Goal: Task Accomplishment & Management: Complete application form

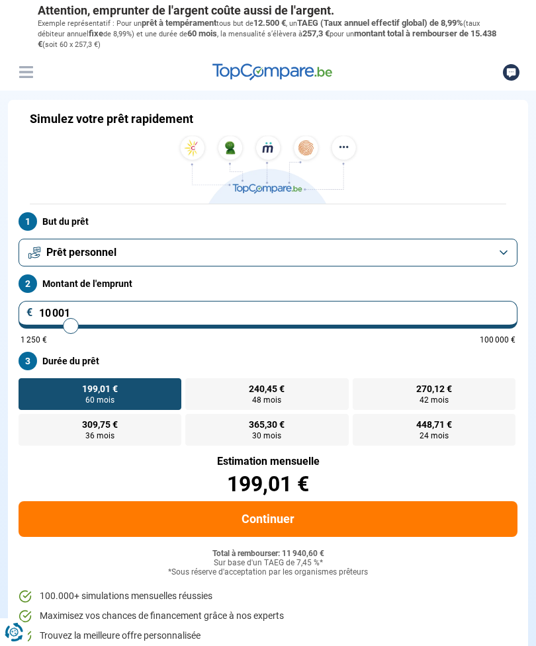
click at [501, 252] on button "Prêt personnel" at bounding box center [268, 253] width 499 height 28
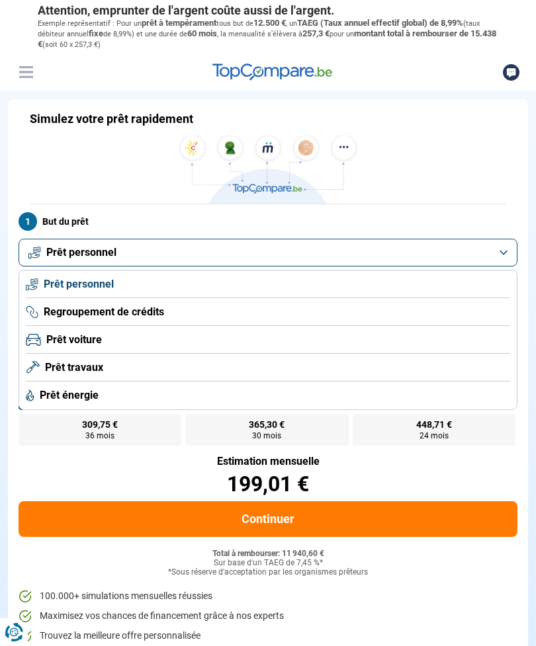
click at [81, 341] on span "Prêt voiture" at bounding box center [74, 340] width 56 height 15
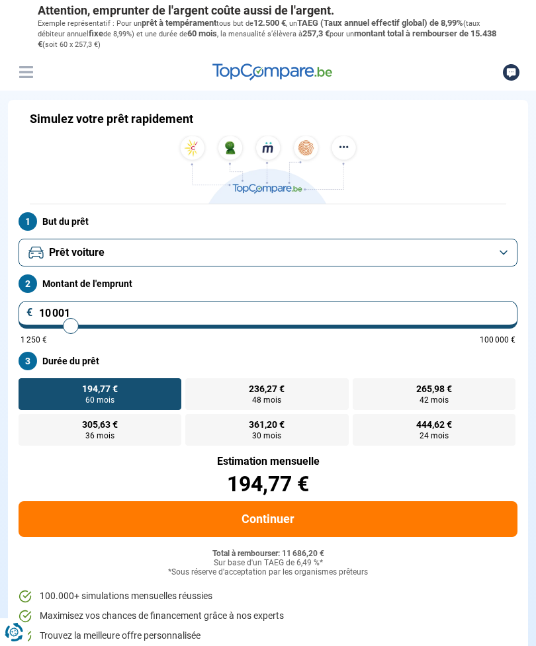
type input "10000"
radio input "true"
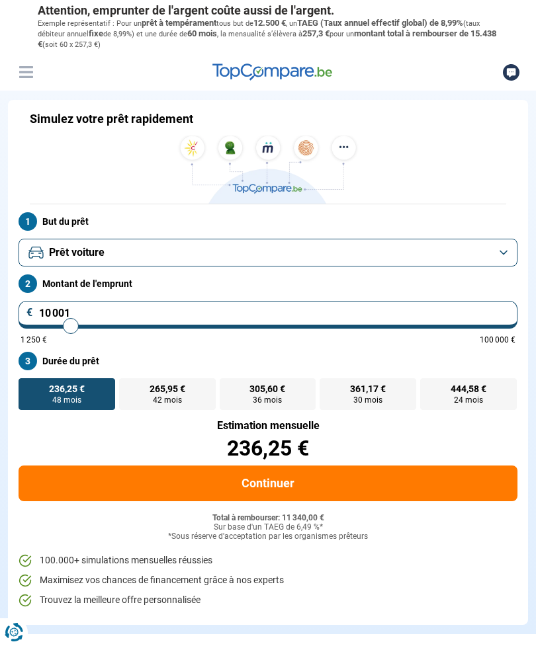
type input "10 500"
type input "10500"
type input "11 000"
type input "11000"
type input "11 500"
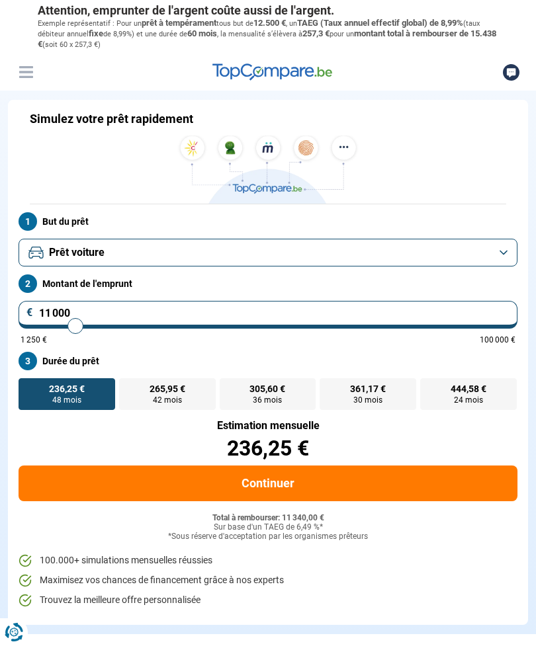
type input "11500"
type input "12 000"
type input "12000"
type input "12 500"
type input "12500"
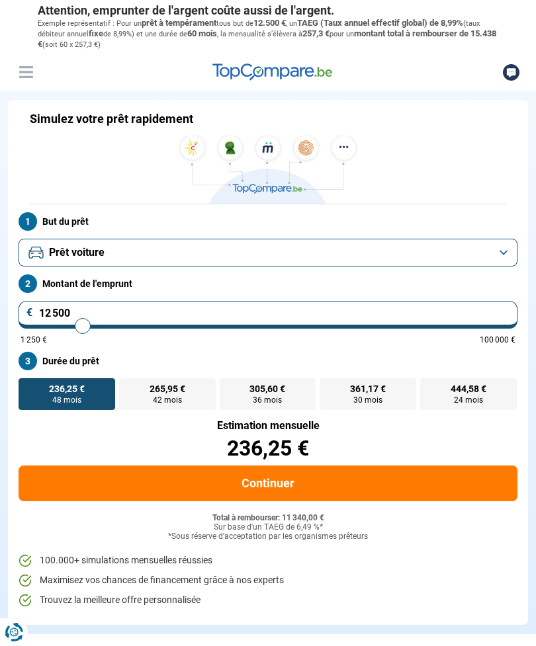
type input "13 250"
type input "13250"
type input "13 750"
type input "13750"
type input "14 500"
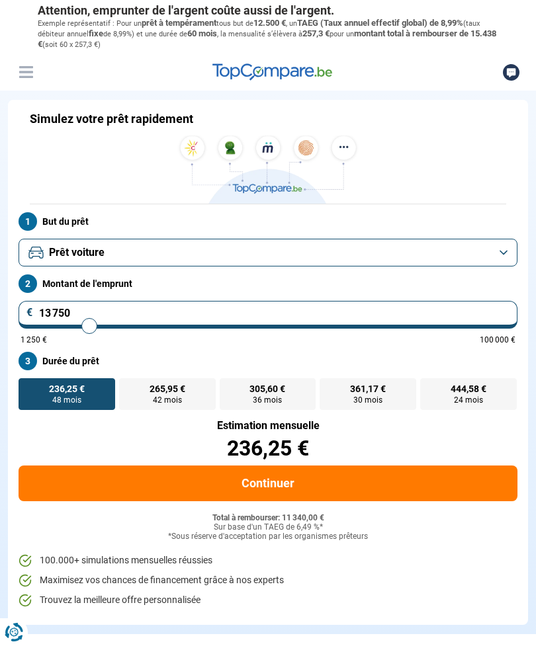
type input "14500"
type input "15 250"
type input "15250"
type input "16 250"
type input "16250"
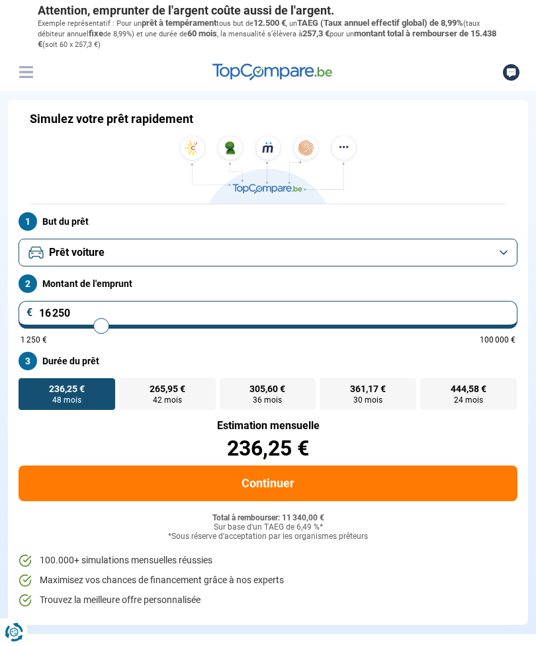
type input "16 750"
type input "16750"
type input "17 500"
type input "17500"
type input "18 250"
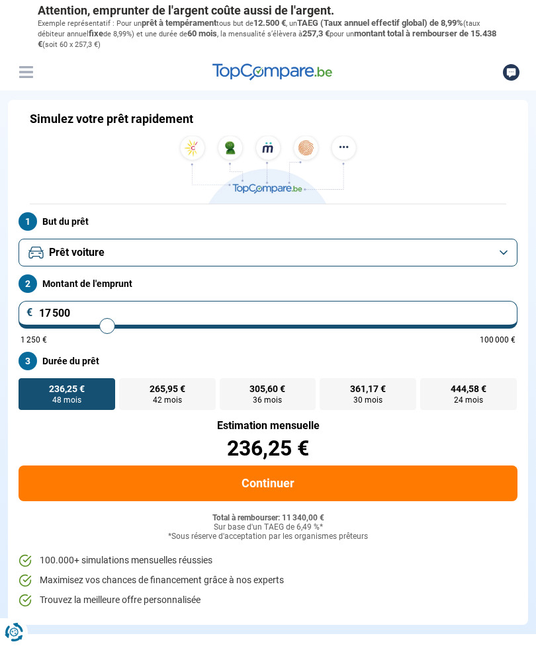
type input "18250"
type input "18 750"
type input "18750"
type input "19 500"
type input "19500"
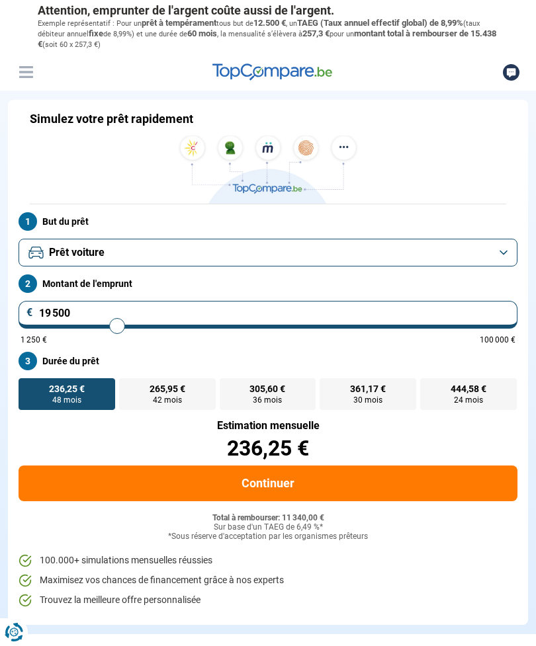
type input "20 000"
type input "20000"
type input "20 500"
type input "20500"
type input "21 000"
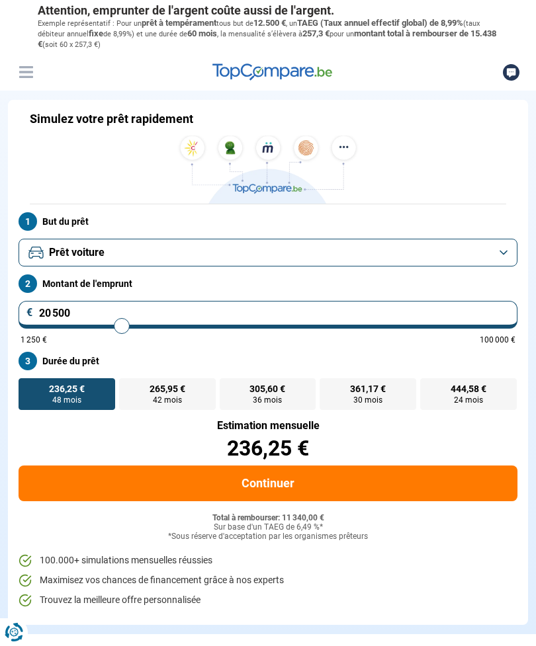
type input "21000"
type input "21 250"
type input "21250"
type input "22 000"
type input "22000"
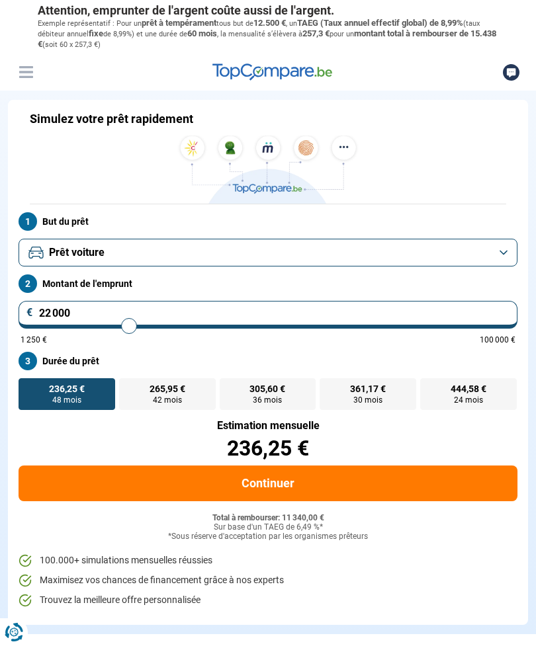
type input "22 500"
type input "22500"
type input "23 000"
type input "23000"
type input "23 750"
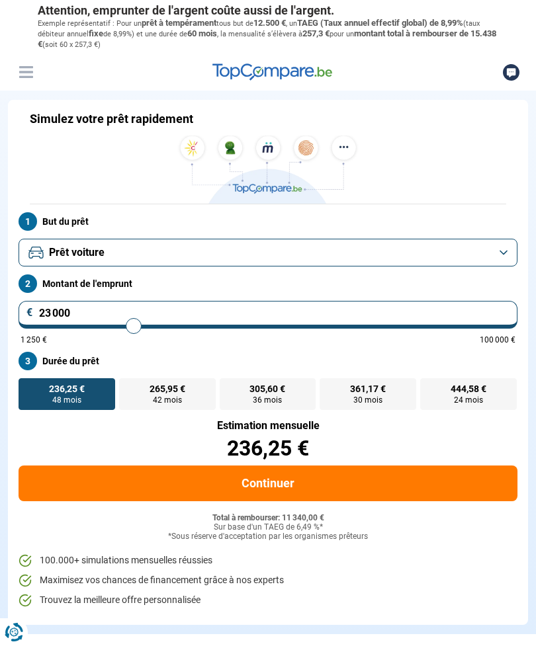
type input "23750"
type input "24 500"
type input "24500"
type input "25 250"
type input "25250"
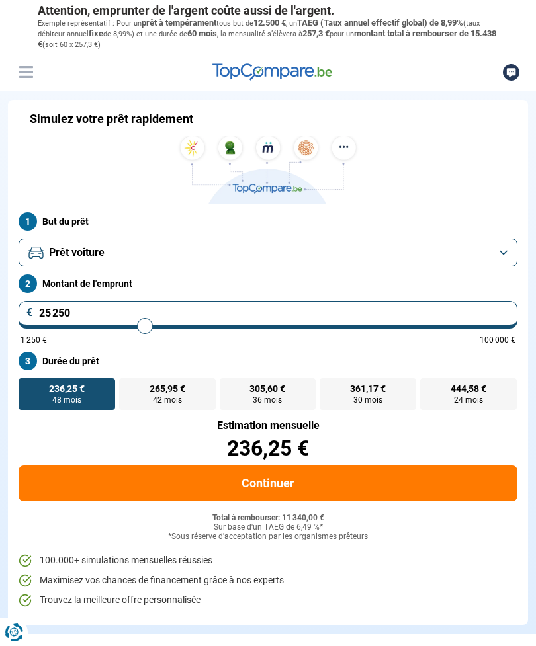
type input "26 000"
type input "26000"
type input "26 750"
type input "26750"
type input "27 500"
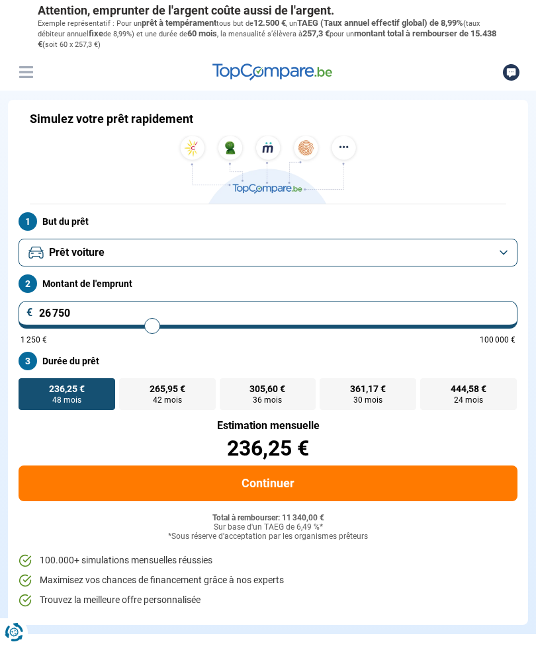
type input "27500"
type input "28 500"
type input "28500"
type input "29 500"
type input "29500"
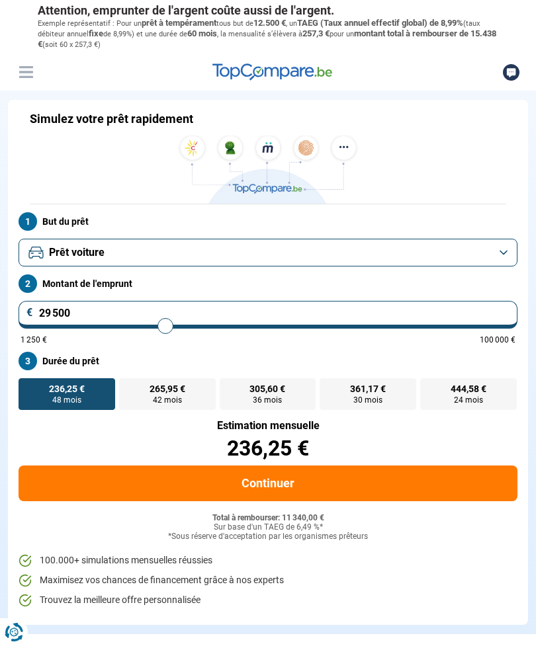
type input "30 250"
type input "30250"
type input "31 250"
type input "31250"
type input "32 000"
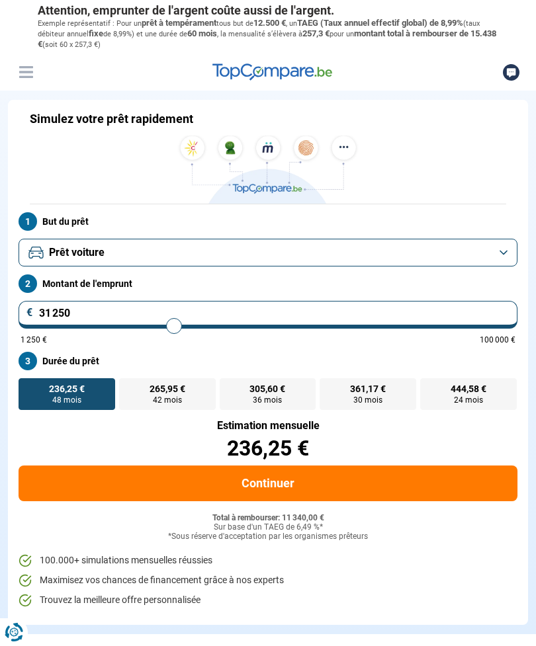
type input "32000"
type input "33 000"
type input "33000"
type input "33 500"
type input "33500"
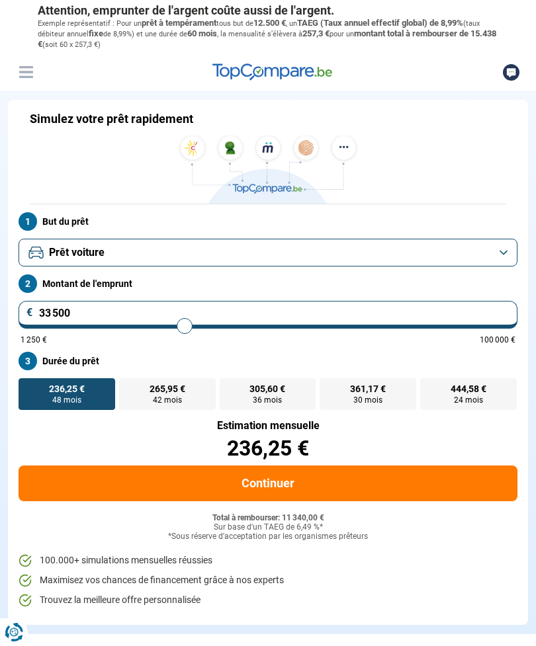
type input "34 250"
type input "34250"
type input "34 500"
type input "34500"
type input "34 750"
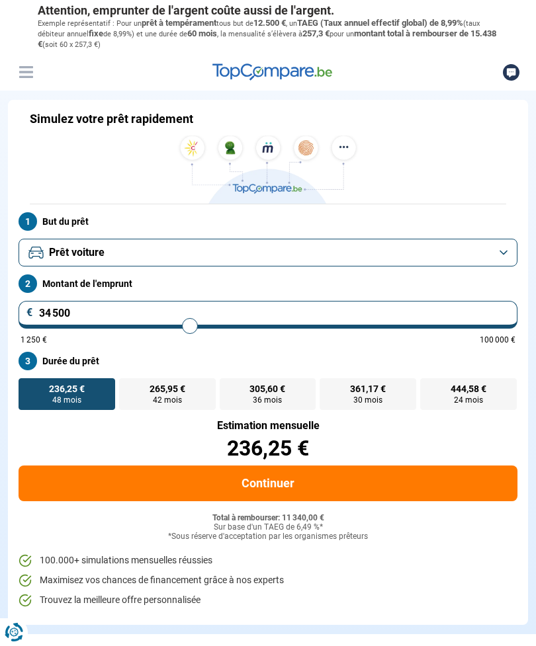
type input "34750"
type input "35 000"
type input "35000"
type input "35 250"
type input "35250"
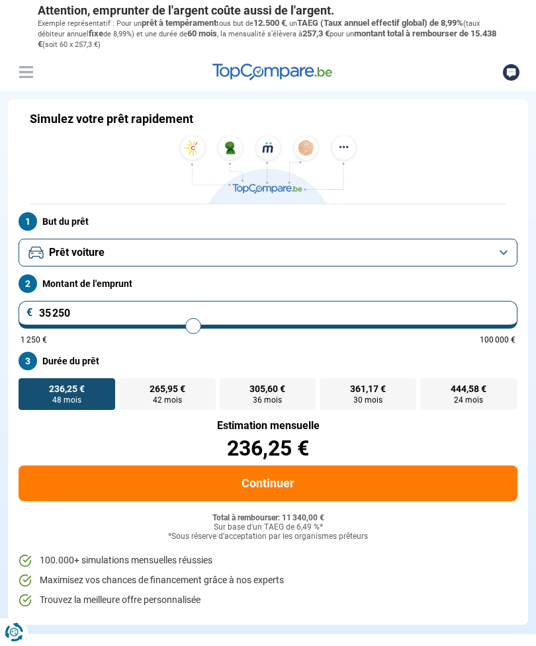
type input "35 500"
type input "35500"
type input "35 250"
type input "35250"
type input "34 750"
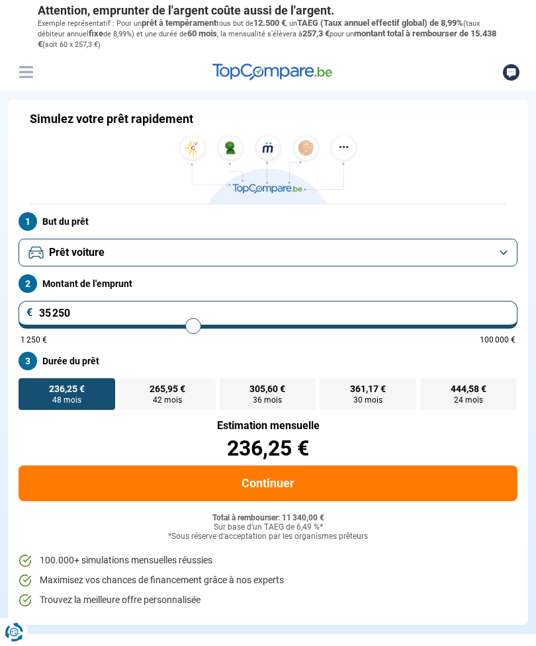
type input "34750"
type input "34 500"
type input "34500"
type input "34 000"
type input "34000"
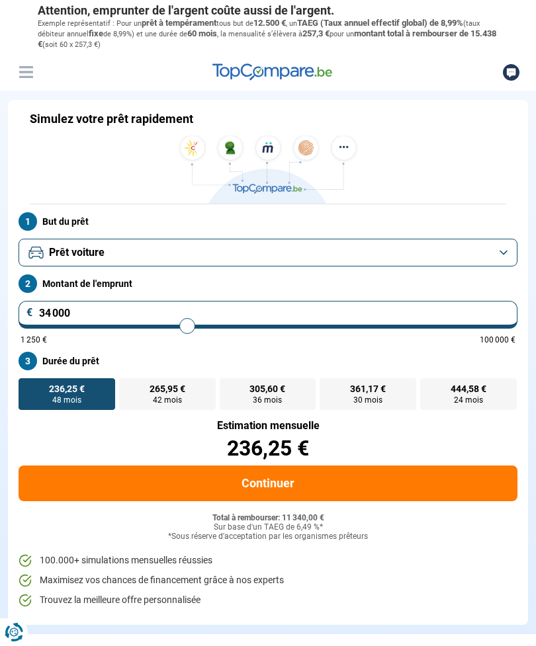
type input "33 250"
type input "33250"
type input "32 750"
type input "32750"
type input "32 000"
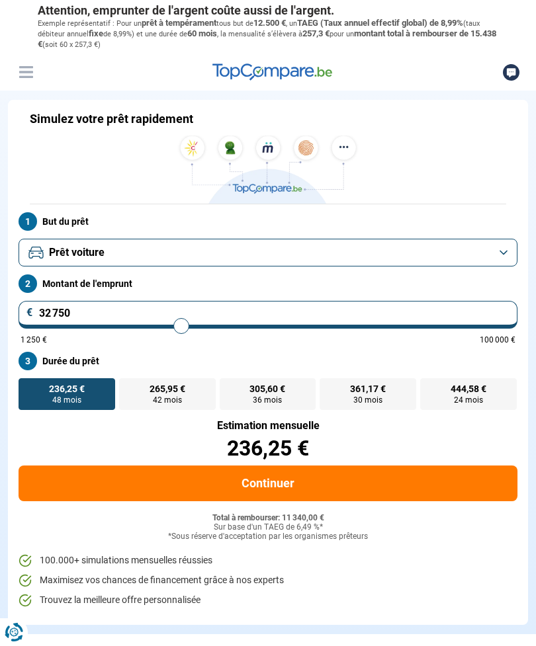
type input "32000"
type input "31 500"
type input "31500"
type input "30 750"
type input "30750"
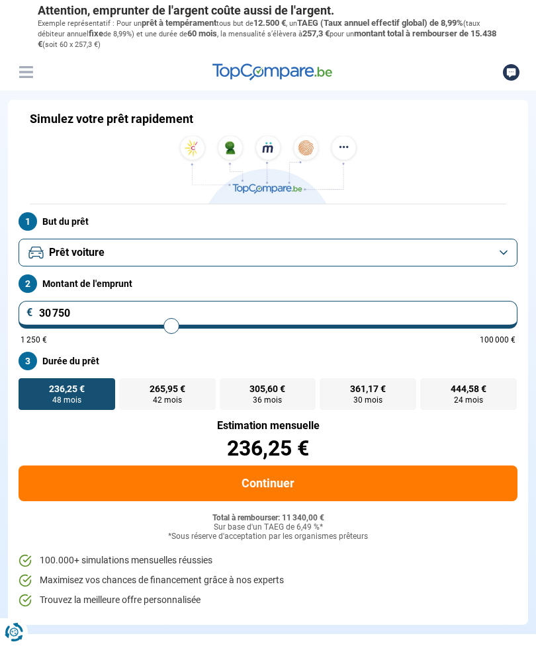
type input "30 000"
type input "30000"
type input "29 500"
type input "29500"
type input "29 000"
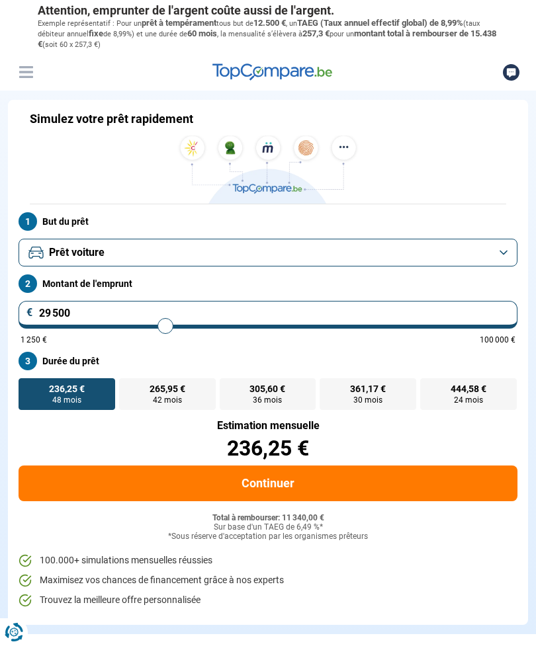
type input "29000"
type input "28 500"
type input "28500"
type input "28 000"
type input "28000"
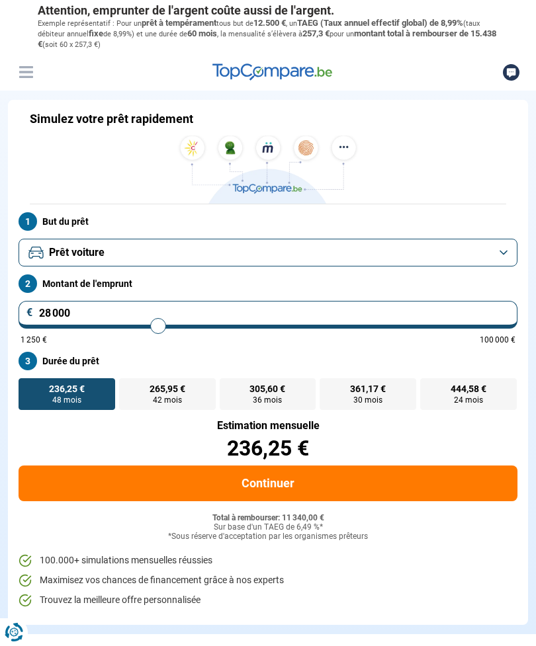
type input "27 500"
type input "27500"
type input "27 250"
type input "27250"
type input "26 750"
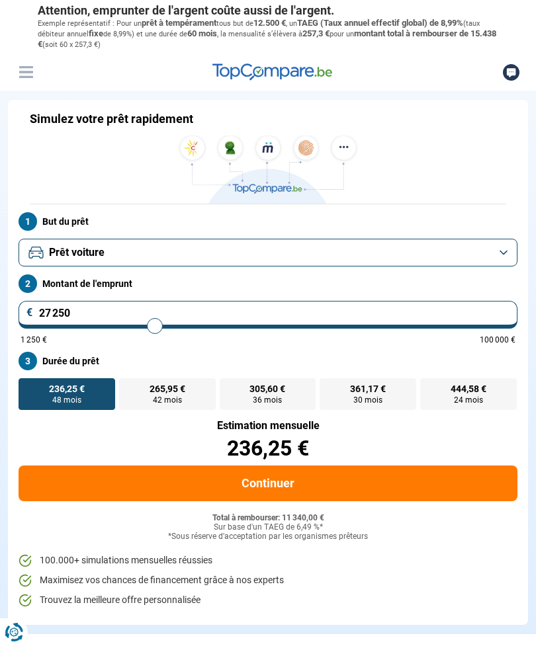
type input "26750"
type input "26 500"
type input "26500"
type input "26 000"
type input "26000"
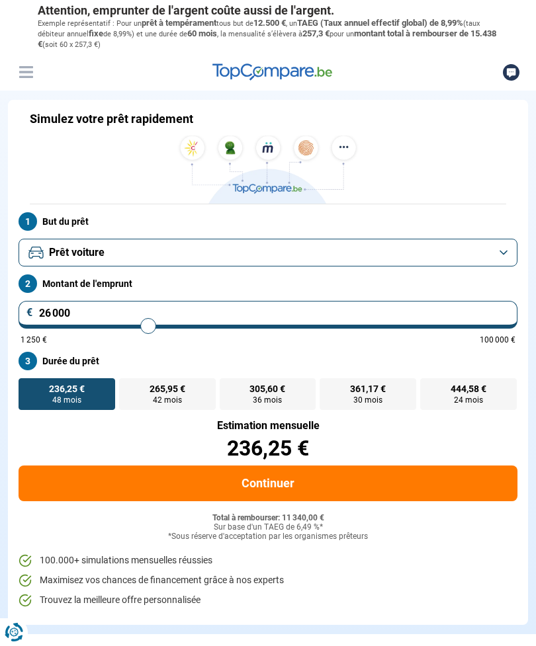
type input "25 750"
type input "25750"
type input "25 500"
type input "25500"
type input "25 250"
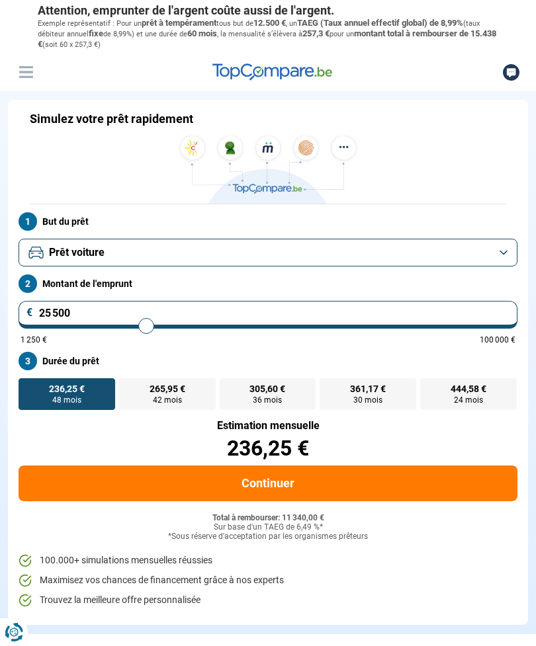
type input "25250"
type input "25 000"
type input "25000"
type input "24 750"
type input "24750"
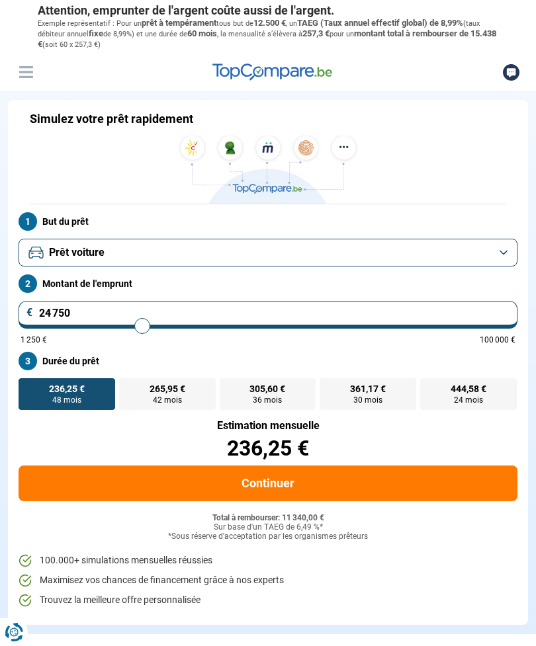
type input "24 500"
type input "24500"
type input "24 250"
type input "24250"
type input "24 000"
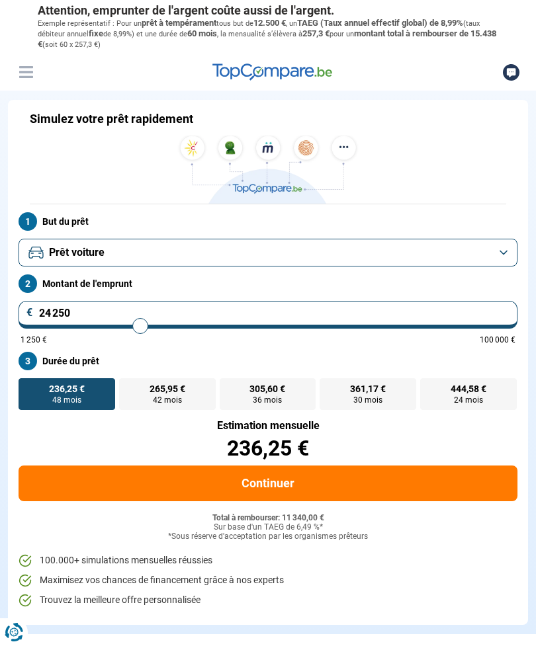
type input "24000"
type input "23 750"
type input "23750"
type input "23 500"
type input "23500"
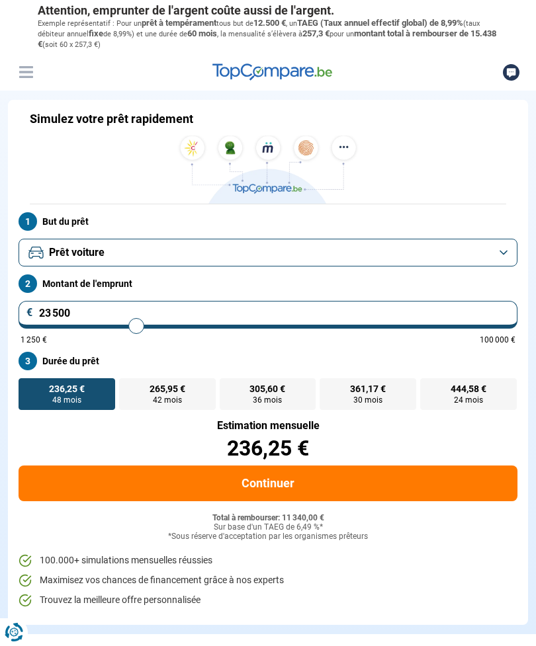
type input "23 750"
type input "23750"
type input "24 000"
type input "24000"
type input "24 250"
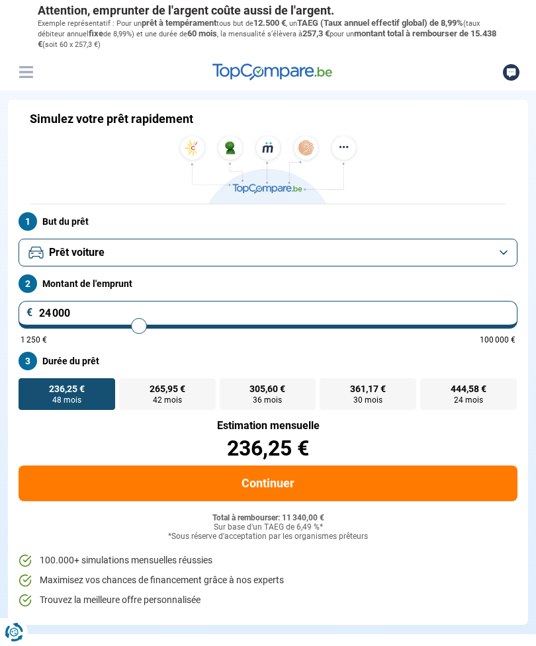
type input "24250"
type input "24 500"
type input "24500"
type input "24 750"
type input "24750"
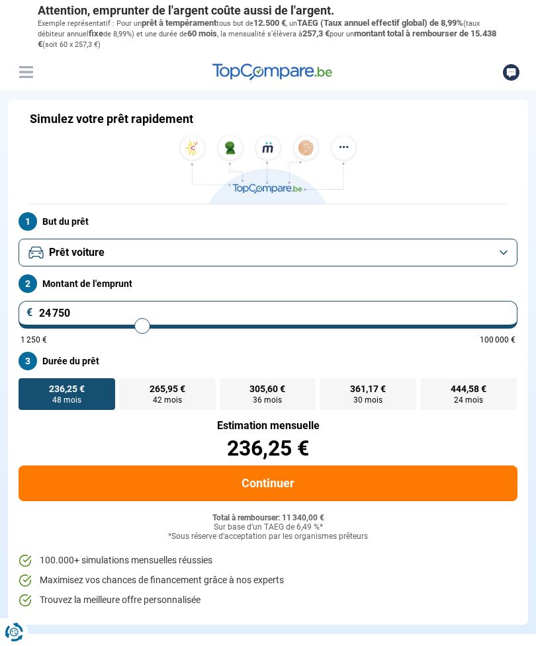
type input "25 000"
type input "25000"
type input "25 250"
type input "25250"
type input "25 500"
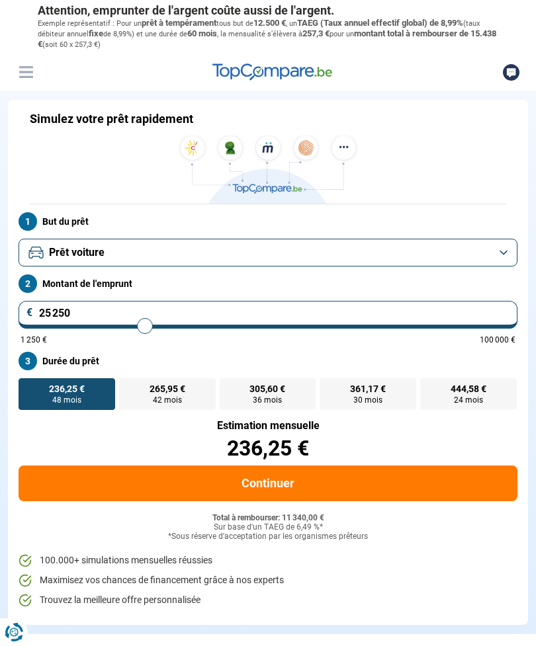
type input "25500"
type input "25 750"
type input "25750"
type input "26 000"
type input "26000"
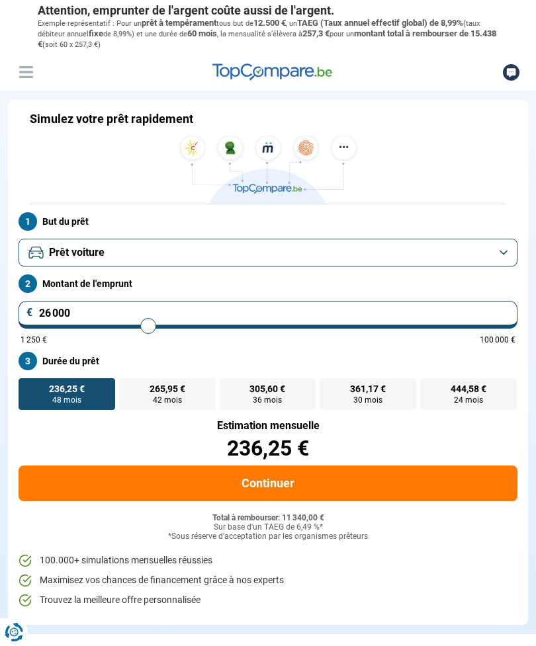
type input "26 250"
type input "26250"
type input "26 500"
type input "26500"
type input "26 750"
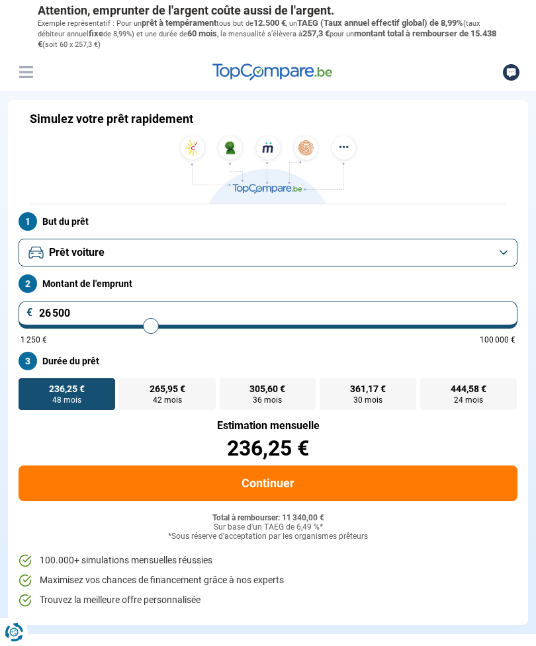
type input "26750"
type input "27 000"
type input "27000"
type input "27 250"
type input "27250"
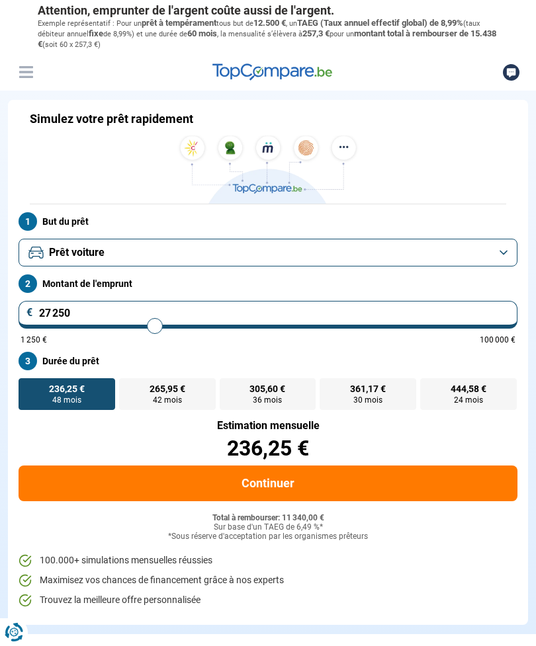
type input "27 500"
type input "27500"
type input "27 750"
type input "27750"
type input "28 000"
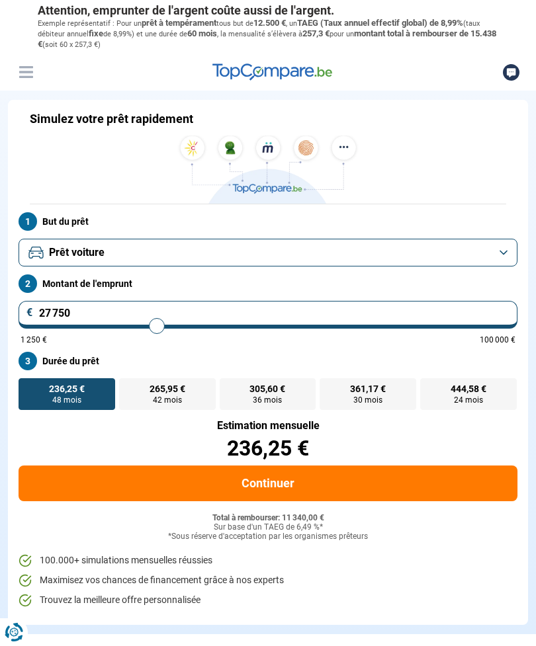
type input "28000"
type input "28 250"
type input "28250"
type input "28 500"
type input "28500"
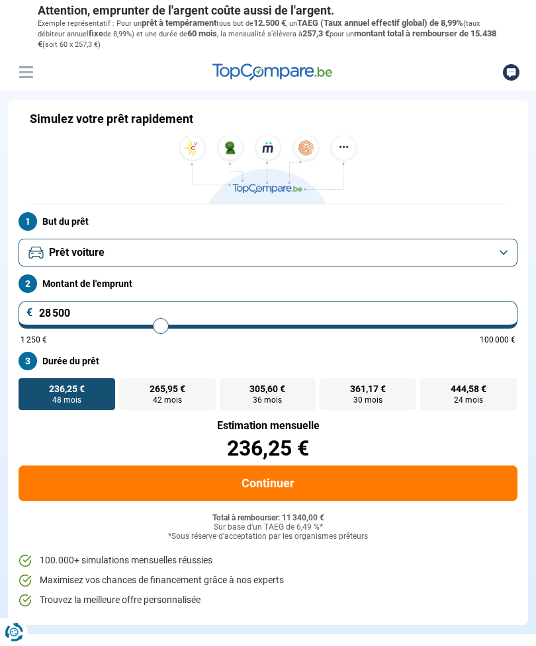
type input "28 750"
type input "28750"
type input "29 000"
type input "29000"
type input "29 250"
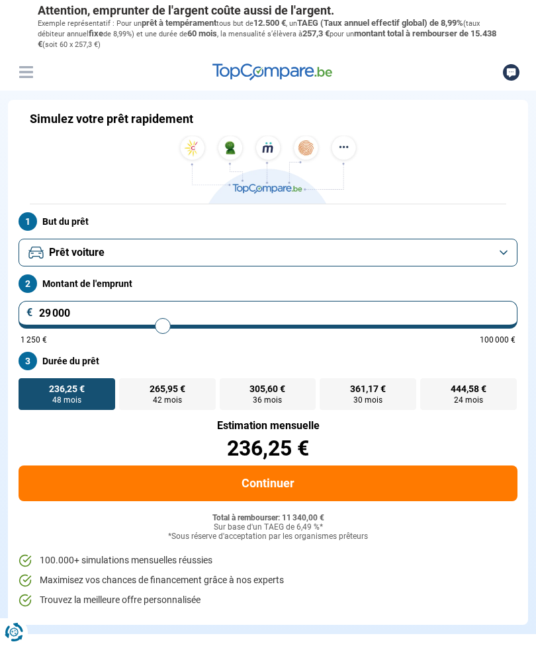
type input "29250"
type input "29 500"
type input "29500"
type input "29 750"
type input "29750"
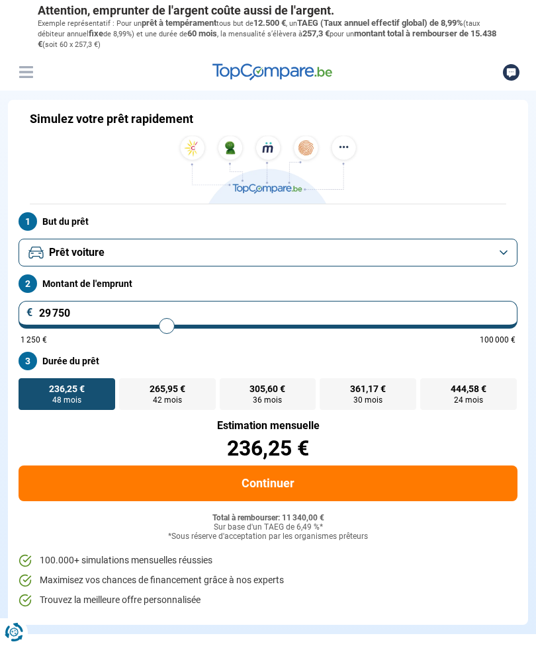
type input "30 000"
type input "30000"
type input "30 250"
type input "30250"
type input "30 500"
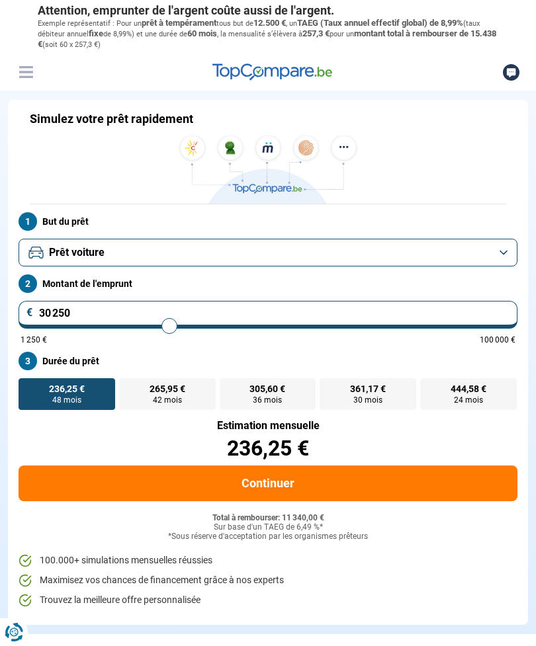
type input "30500"
type input "30 750"
type input "30750"
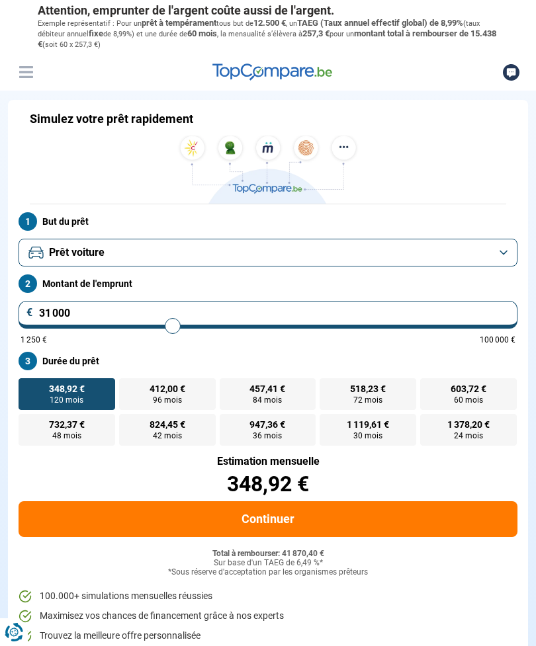
click at [271, 519] on button "Continuer" at bounding box center [268, 519] width 499 height 36
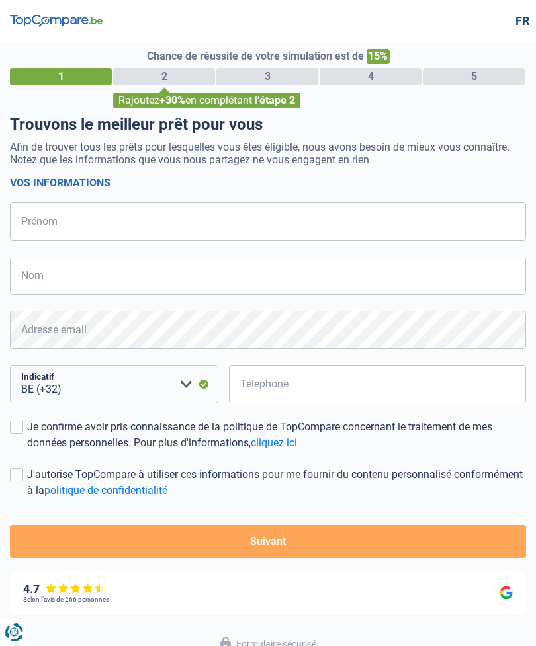
select select "32"
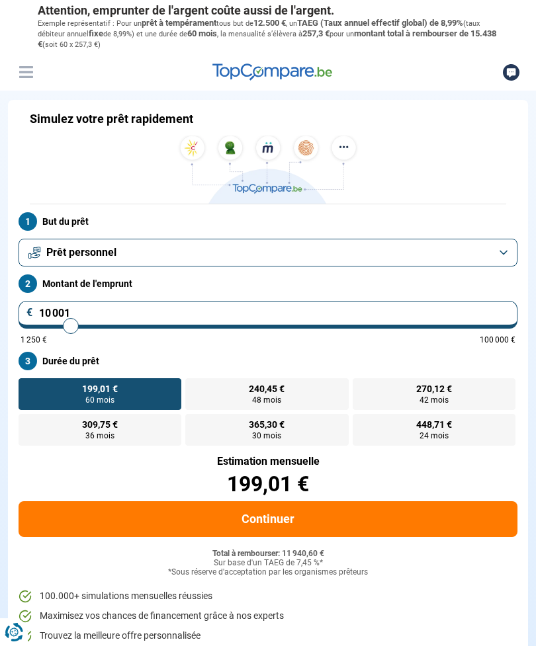
click at [500, 250] on button "Prêt personnel" at bounding box center [268, 253] width 499 height 28
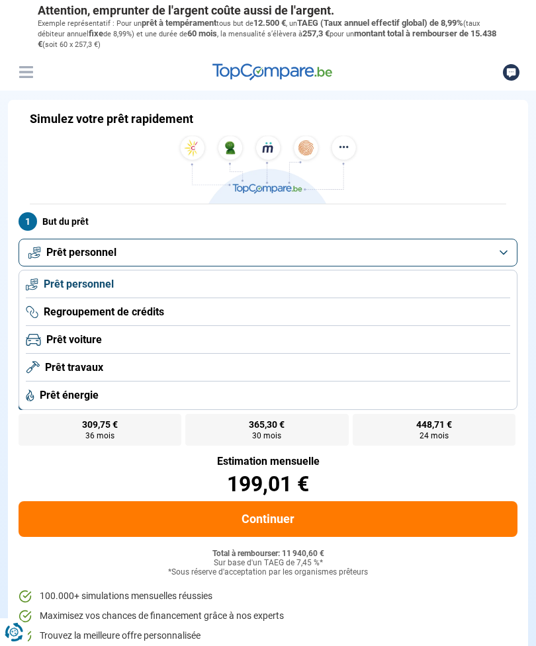
click at [146, 317] on span "Regroupement de crédits" at bounding box center [104, 312] width 120 height 15
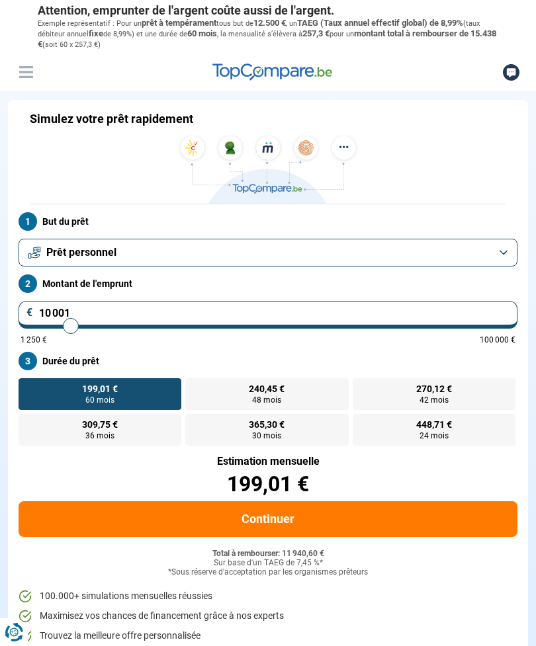
click at [504, 255] on button "Prêt personnel" at bounding box center [268, 253] width 499 height 28
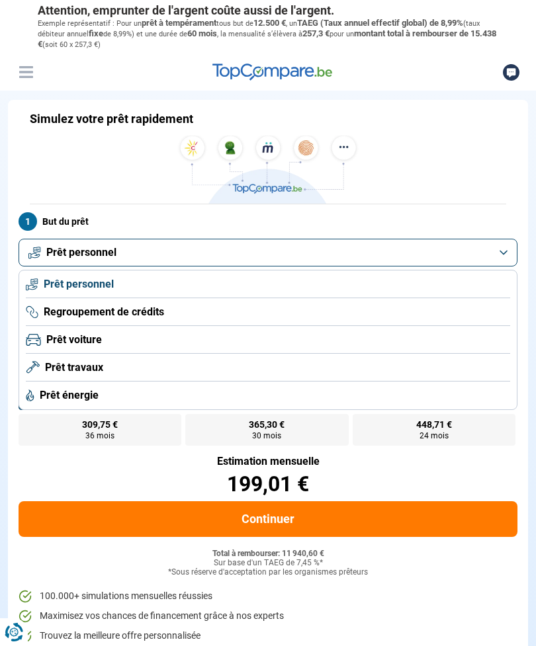
click at [96, 335] on span "Prêt voiture" at bounding box center [74, 340] width 56 height 15
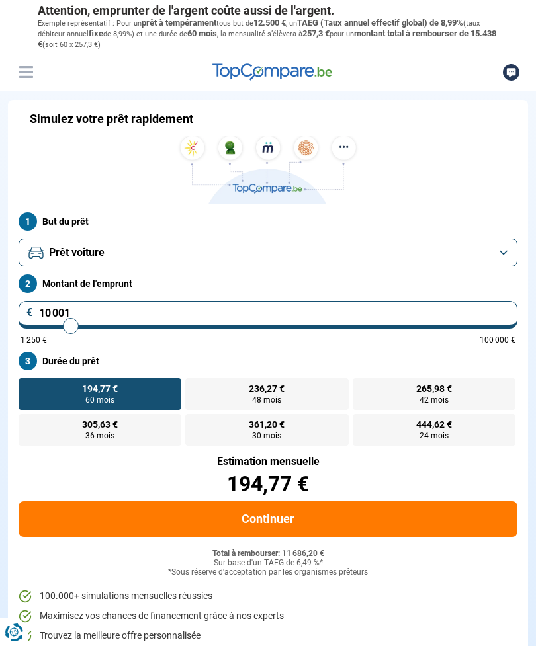
type input "10 250"
type input "10250"
type input "10 500"
type input "10500"
type input "11 000"
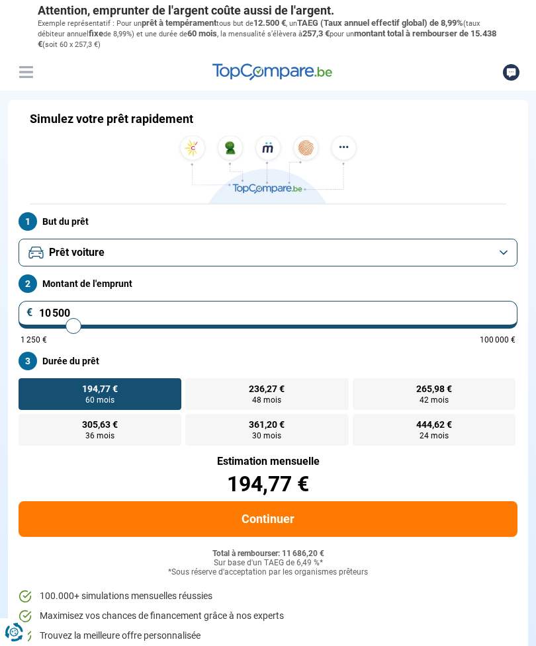
type input "11000"
type input "11 500"
type input "11500"
type input "12 000"
type input "12000"
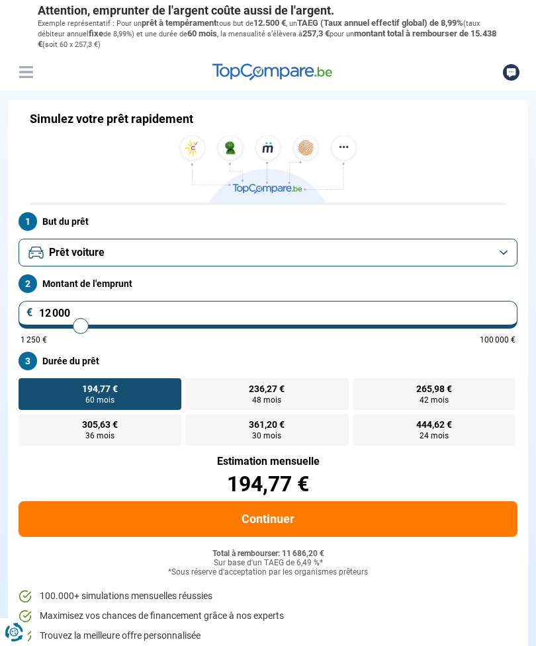
type input "12 750"
type input "12750"
type input "13 250"
type input "13250"
type input "14 250"
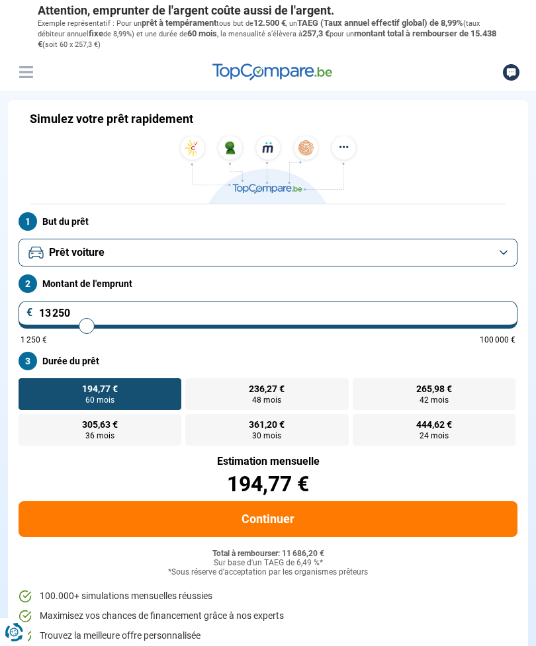
type input "14250"
type input "15 000"
type input "15000"
type input "15 750"
type input "15750"
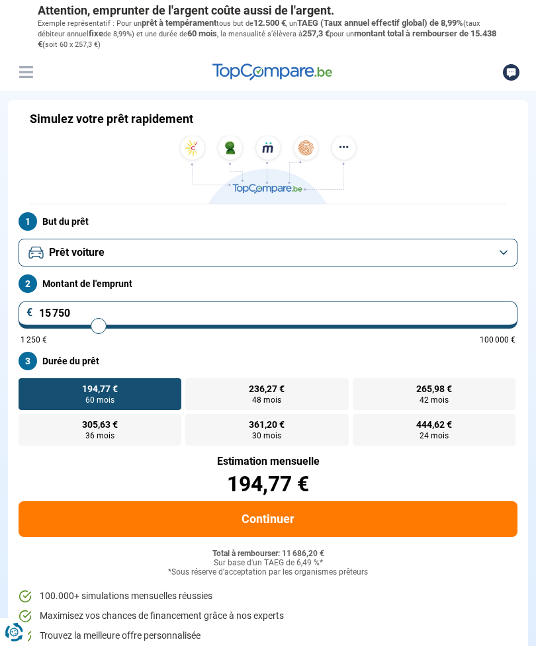
type input "16 500"
type input "16500"
type input "17 500"
type input "17500"
type input "18 250"
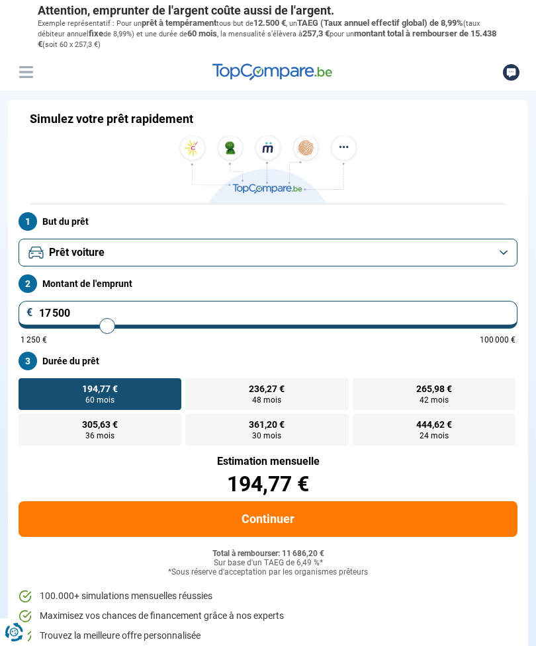
type input "18250"
type input "19 250"
type input "19250"
type input "20 000"
type input "20000"
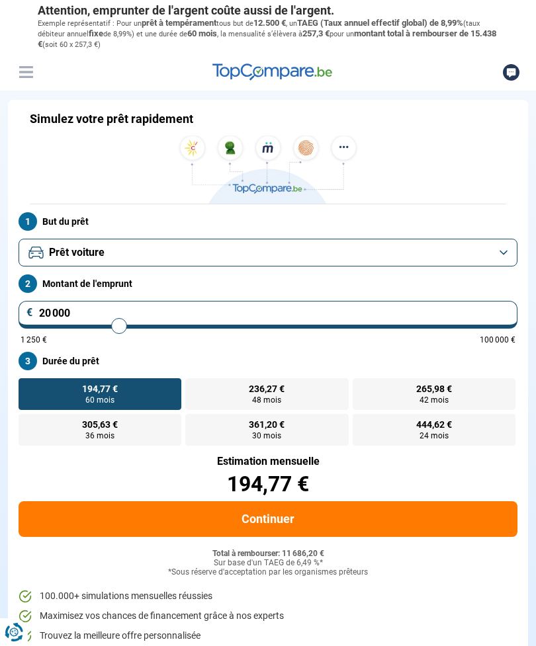
type input "20 750"
type input "20750"
type input "21 500"
type input "21500"
type input "22 250"
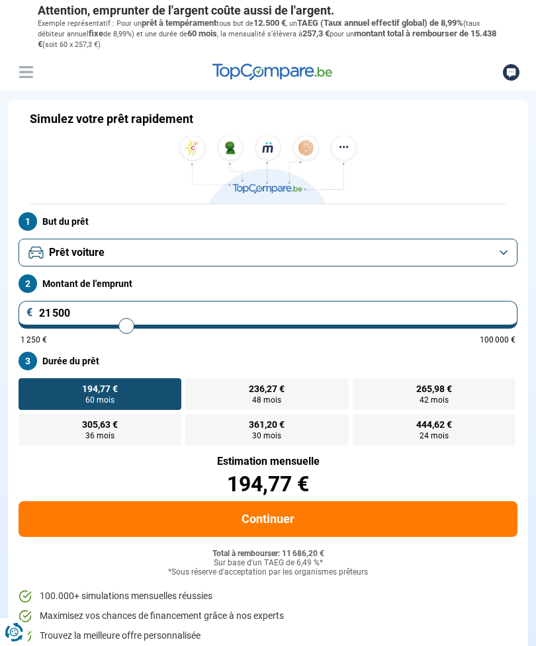
type input "22250"
type input "23 000"
type input "23000"
type input "23 750"
type input "23750"
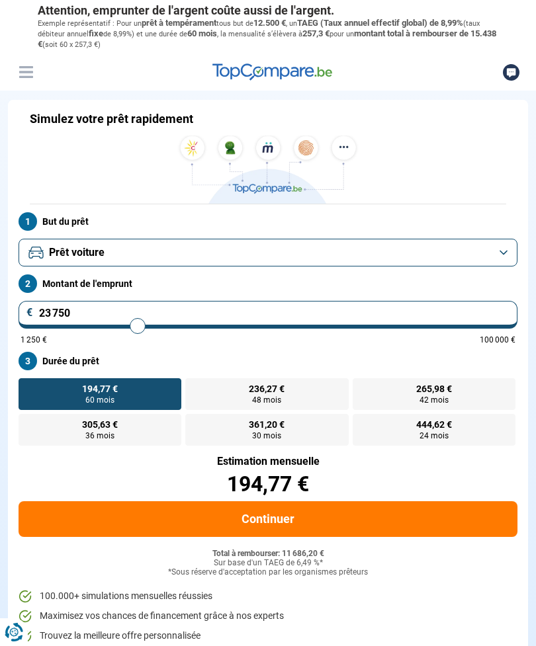
type input "24 500"
type input "24500"
type input "25 250"
type input "25250"
type input "25 750"
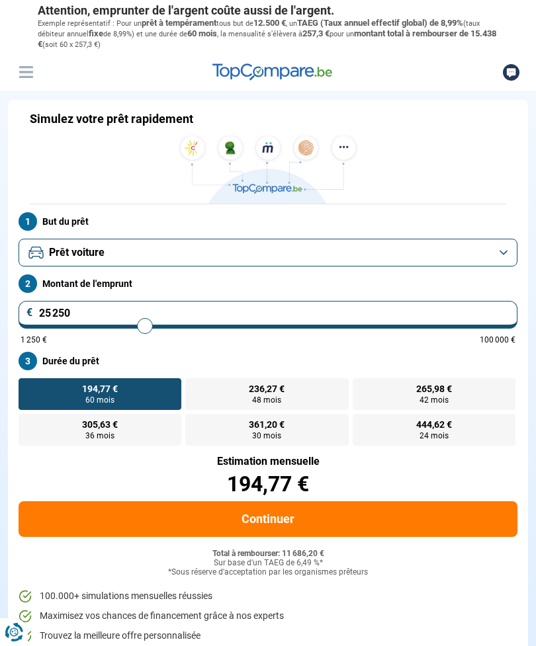
type input "25750"
type input "26 500"
type input "26500"
type input "27 250"
type input "27250"
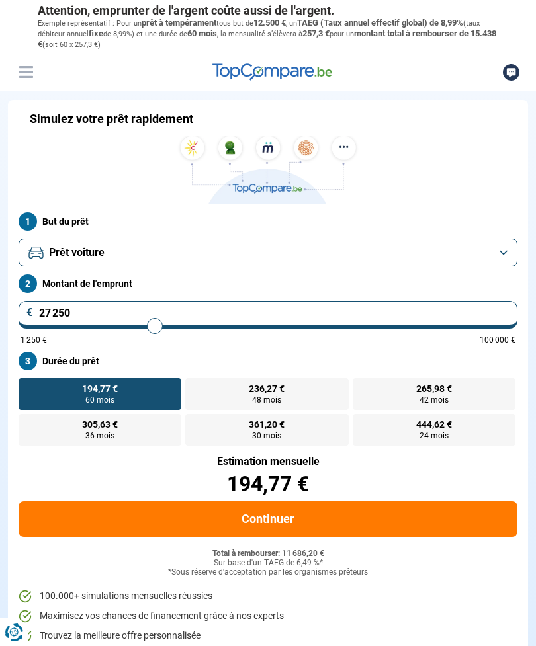
type input "28 000"
type input "28000"
type input "28 500"
type input "28500"
type input "29 250"
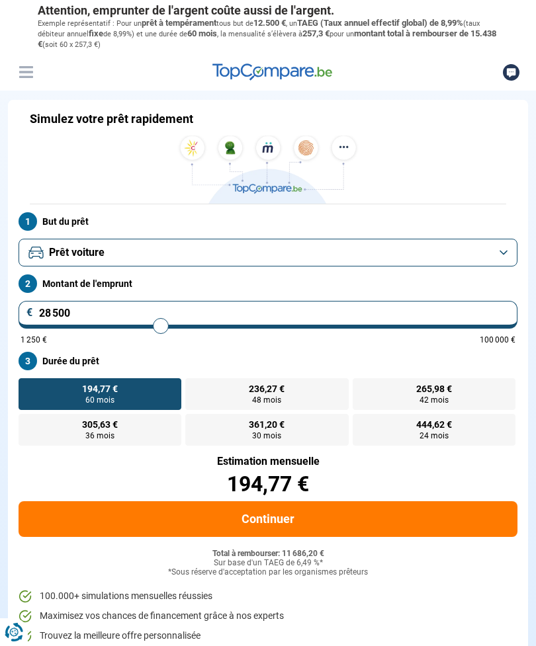
type input "29250"
type input "30 000"
type input "30000"
type input "30 500"
type input "30500"
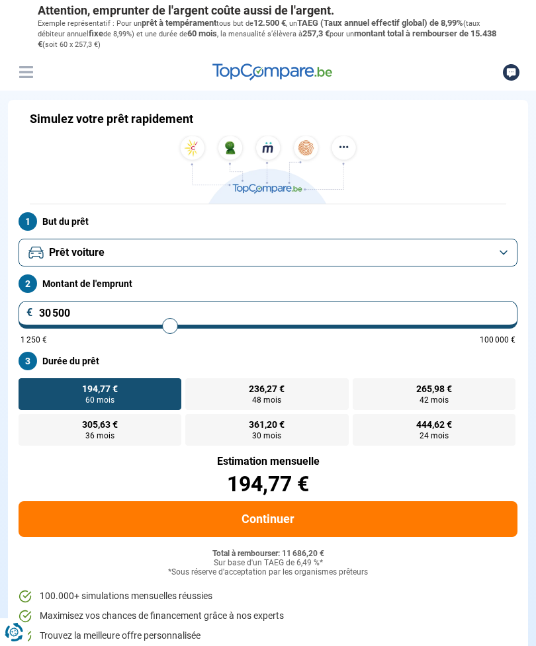
type input "31 250"
type input "31250"
type input "32 000"
type input "32000"
type input "32 750"
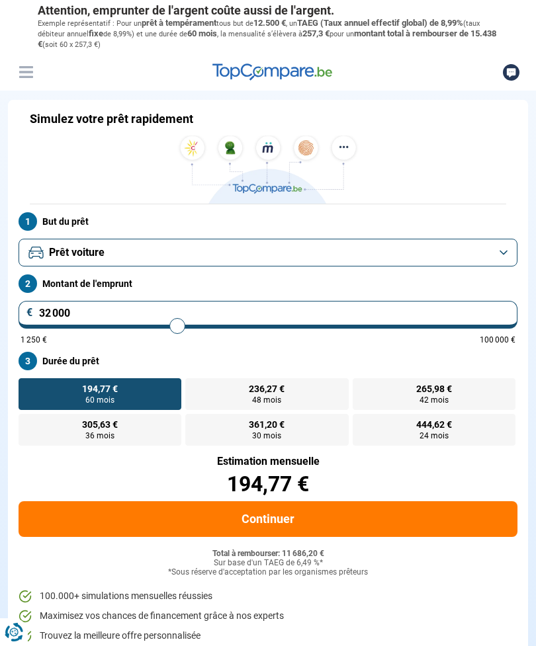
type input "32750"
type input "33 250"
type input "33250"
type input "34 000"
type input "34000"
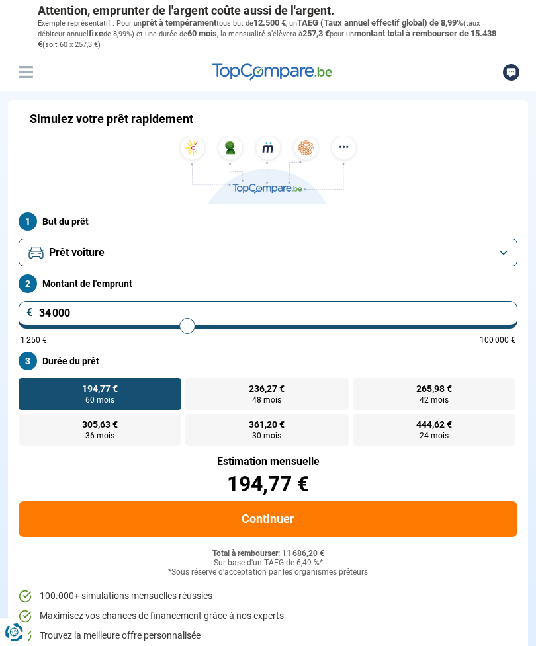
type input "34 500"
type input "34500"
type input "35 000"
type input "35000"
type input "35 750"
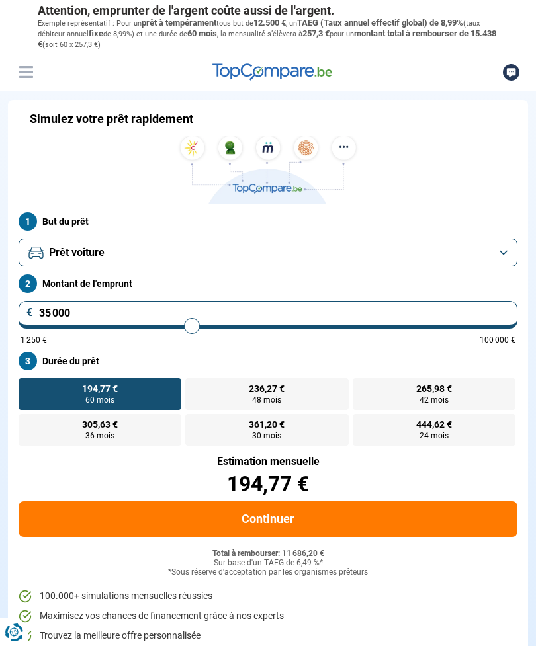
type input "35750"
type input "36 000"
type input "36000"
type input "36 500"
type input "36500"
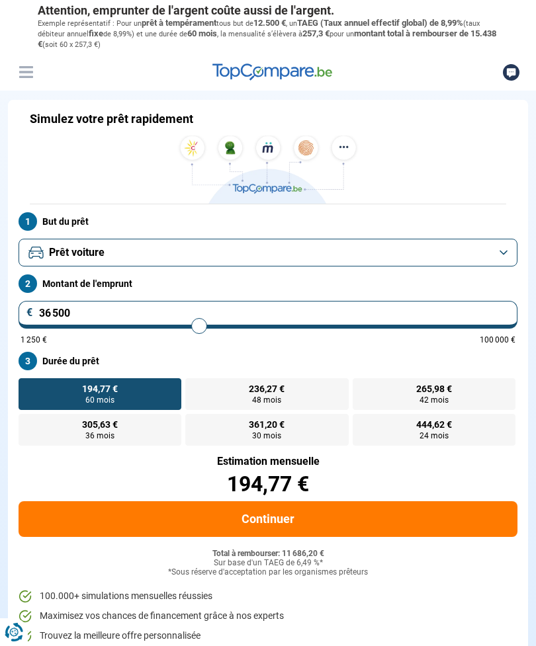
type input "37 000"
type input "37000"
type input "37 500"
type input "37500"
type input "38 000"
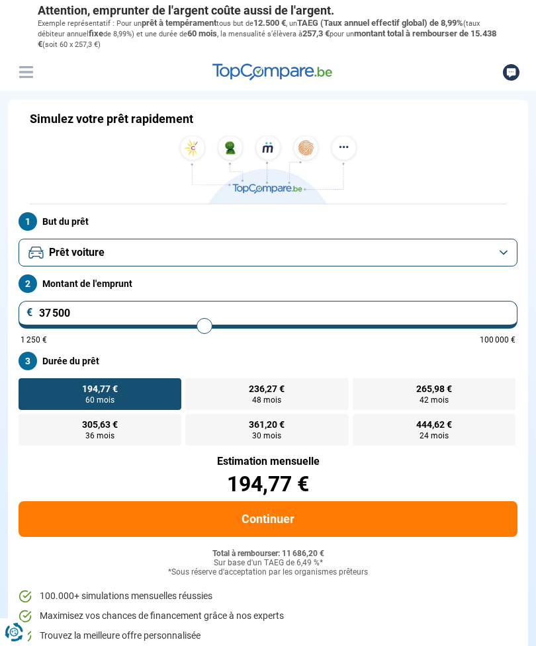
type input "38000"
type input "38 500"
type input "38500"
type input "39 000"
type input "39000"
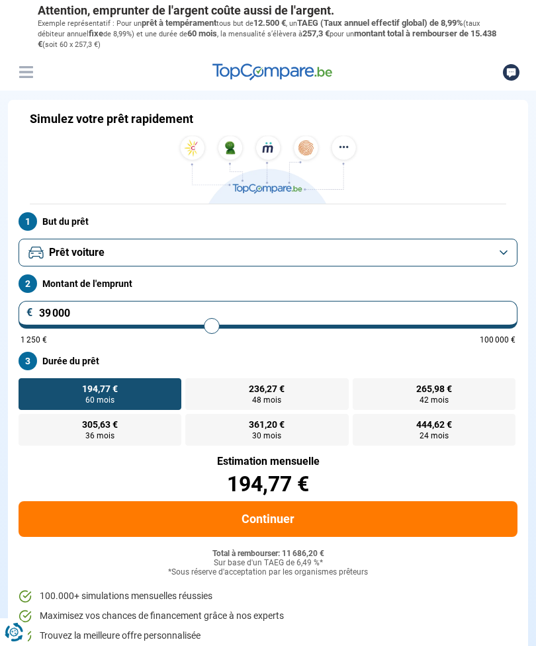
type input "39 250"
type input "39250"
type input "39 750"
type input "39750"
type input "40 000"
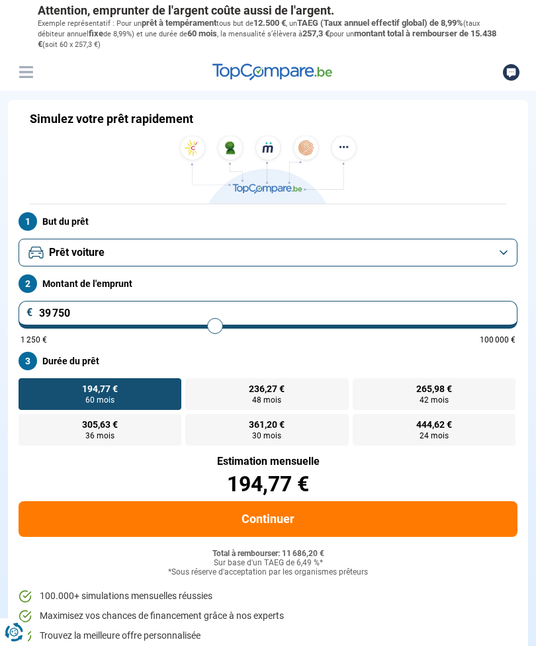
type input "40000"
type input "40 250"
type input "40250"
type input "40 500"
type input "40500"
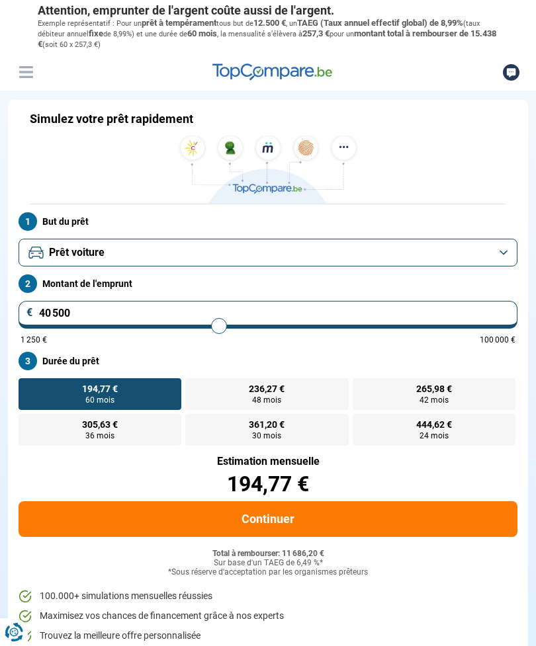
type input "40 750"
type input "40750"
type input "41 000"
type input "41000"
type input "41 250"
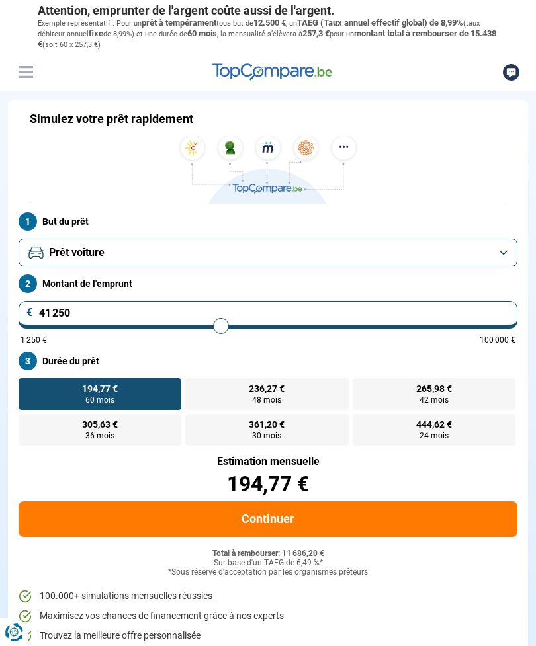
type input "41250"
type input "41 750"
type input "41750"
type input "42 000"
type input "42000"
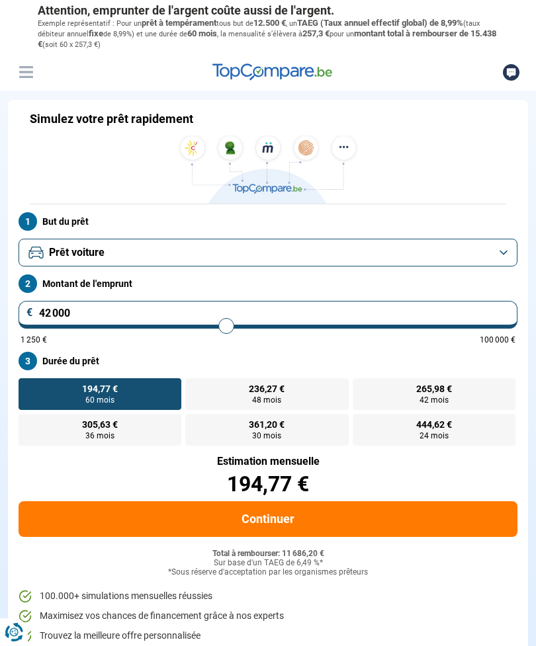
type input "42 250"
type input "42250"
type input "42 500"
type input "42500"
type input "42 750"
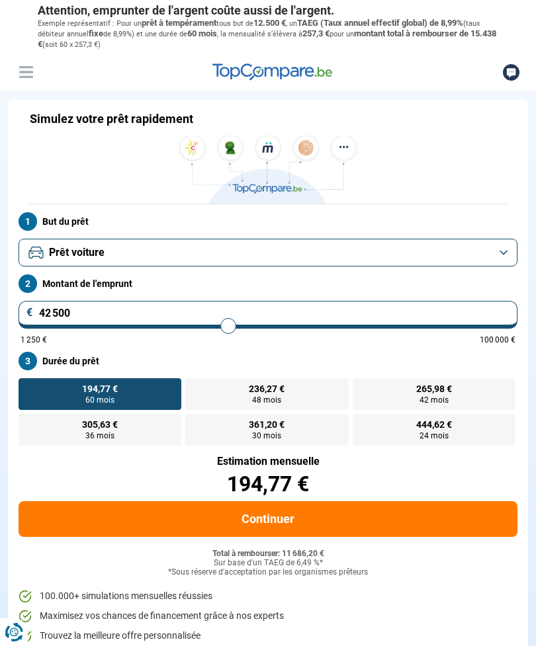
type input "42750"
type input "42 500"
type input "42500"
type input "42 250"
type input "42250"
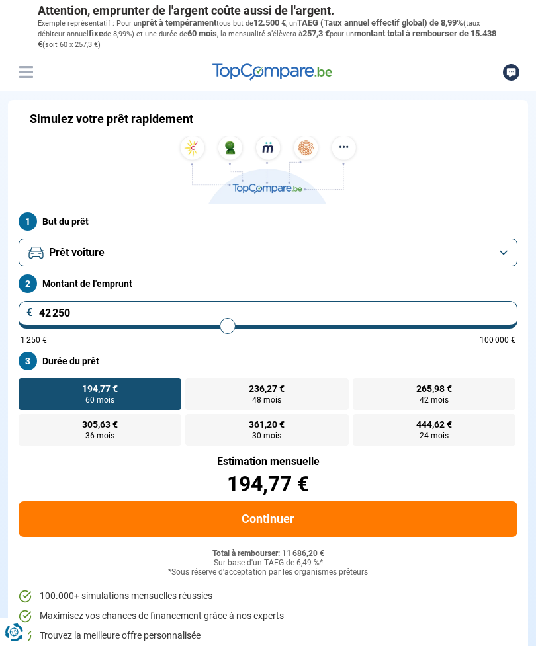
type input "41 750"
type input "41750"
type input "41 250"
type input "41250"
type input "40 500"
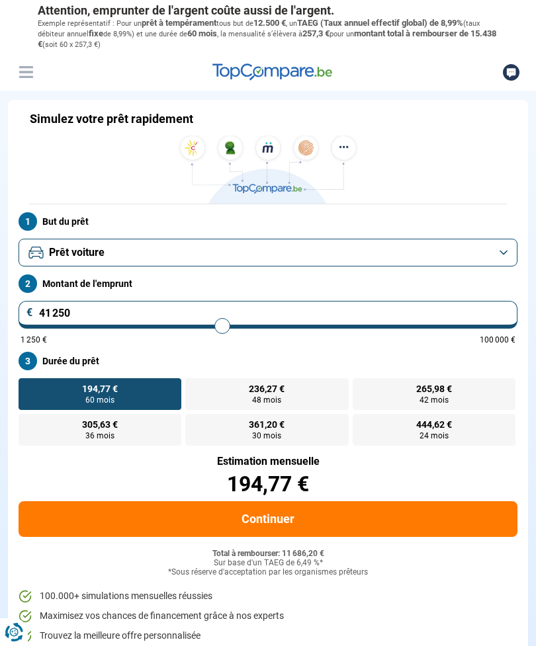
type input "40500"
type input "39 750"
type input "39750"
type input "39 250"
type input "39250"
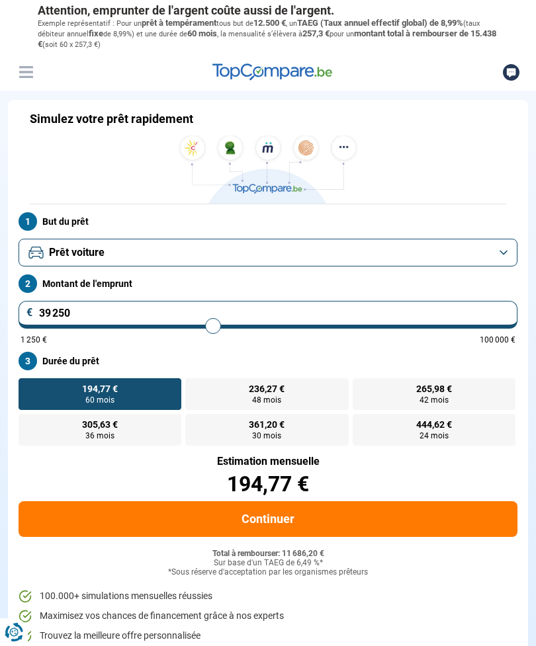
type input "39 000"
type input "39000"
type input "38 500"
type input "38500"
type input "38 250"
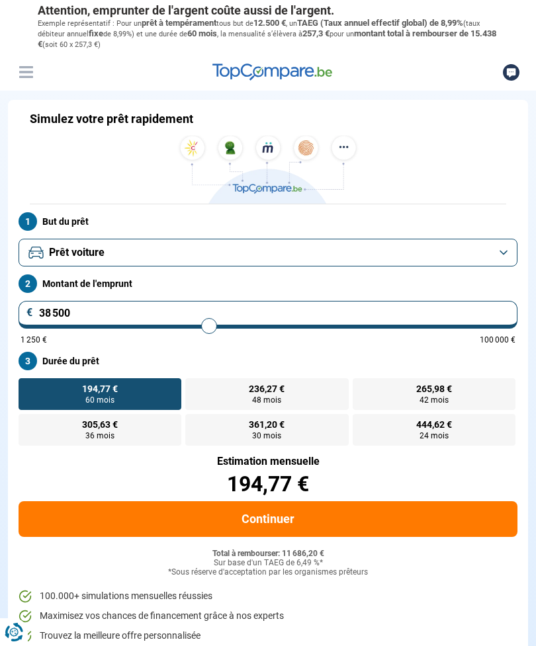
type input "38250"
type input "38 000"
type input "38000"
type input "37 750"
type input "37750"
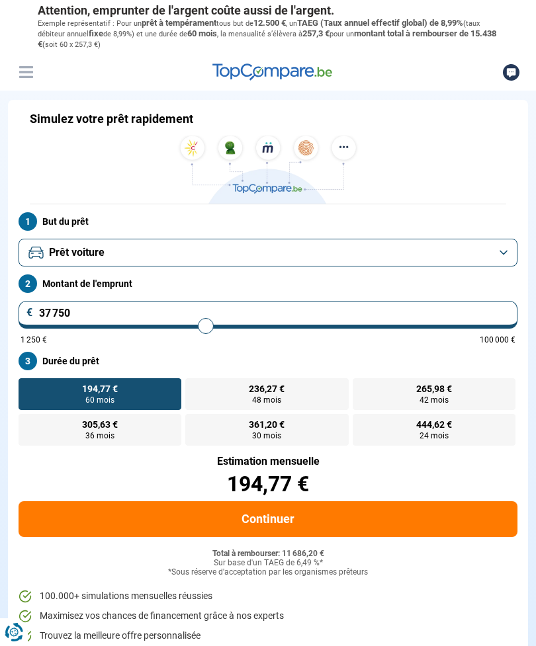
type input "37 500"
type input "37500"
type input "37 250"
type input "37250"
type input "36 750"
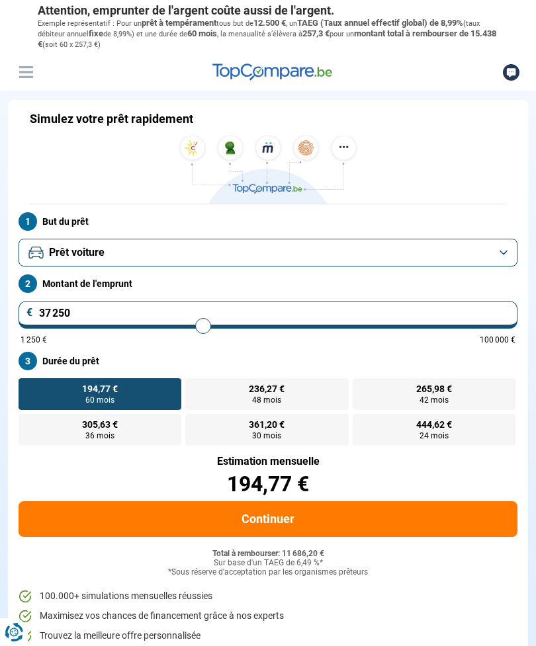
type input "36750"
type input "36 500"
type input "36500"
type input "36 250"
type input "36250"
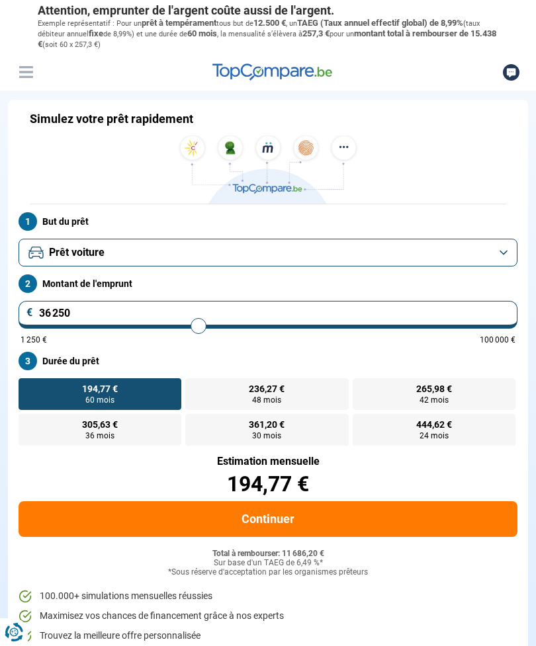
type input "36 000"
type input "36000"
type input "35 750"
type input "35750"
type input "35 500"
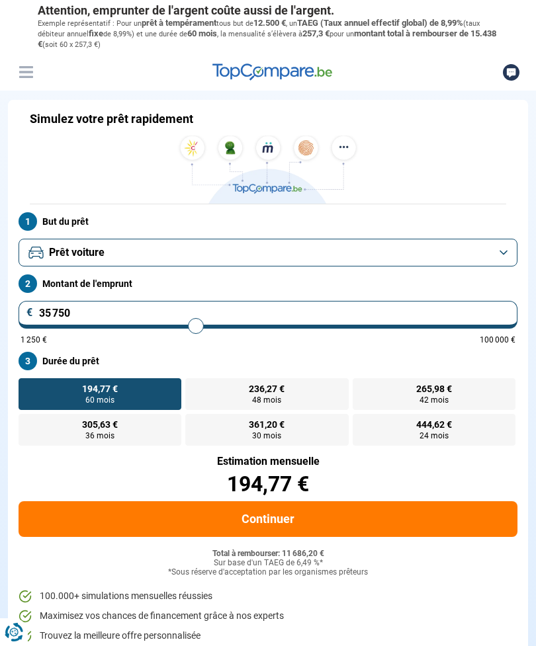
type input "35500"
type input "35 250"
type input "35250"
type input "35 000"
type input "35000"
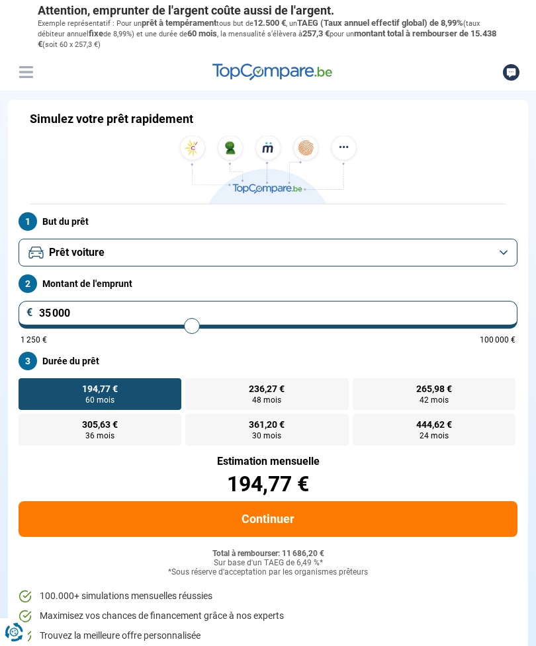
type input "34 750"
type input "34750"
type input "34 500"
type input "34500"
type input "34 250"
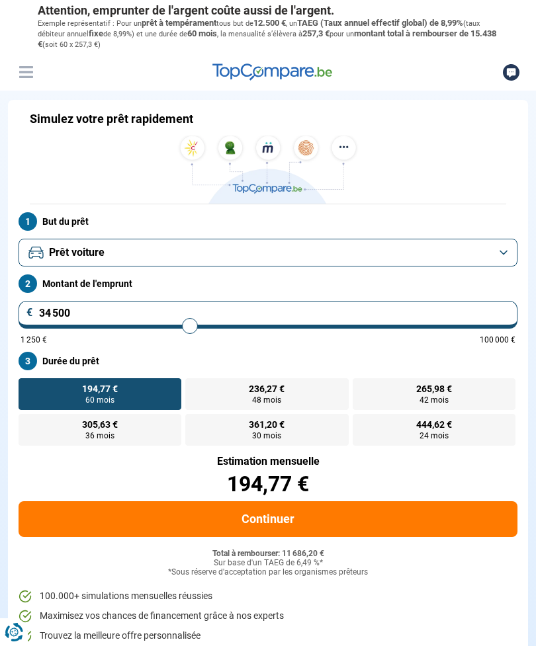
type input "34250"
type input "34 000"
type input "34000"
type input "33 750"
type input "33750"
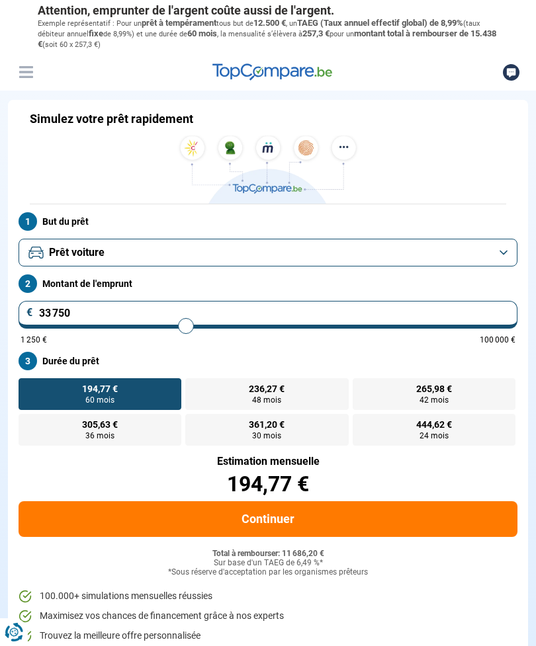
type input "33 500"
type input "33500"
type input "33 250"
type input "33250"
type input "33 000"
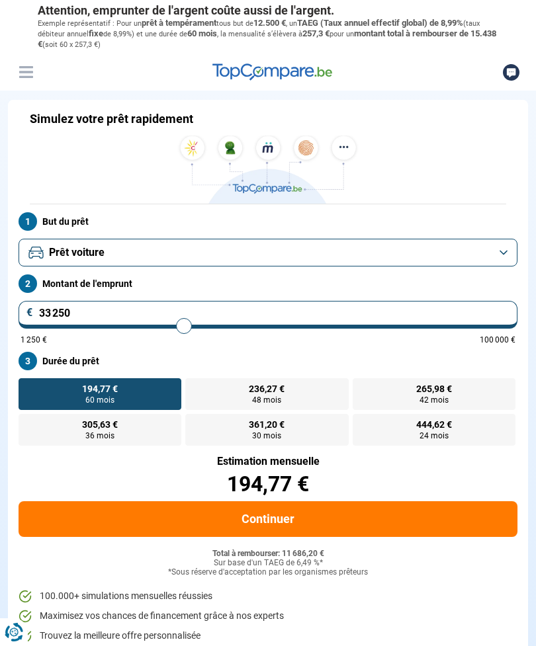
type input "33000"
type input "32 750"
type input "32750"
type input "32 500"
type input "32500"
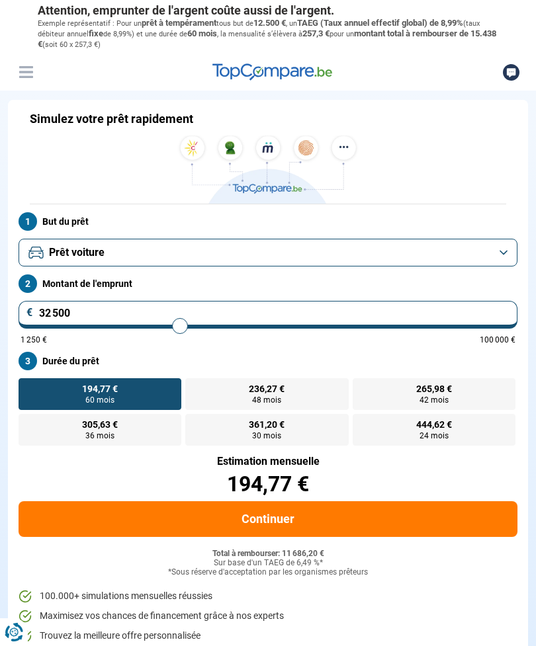
type input "32 000"
type input "32000"
type input "31 750"
type input "31750"
type input "31 500"
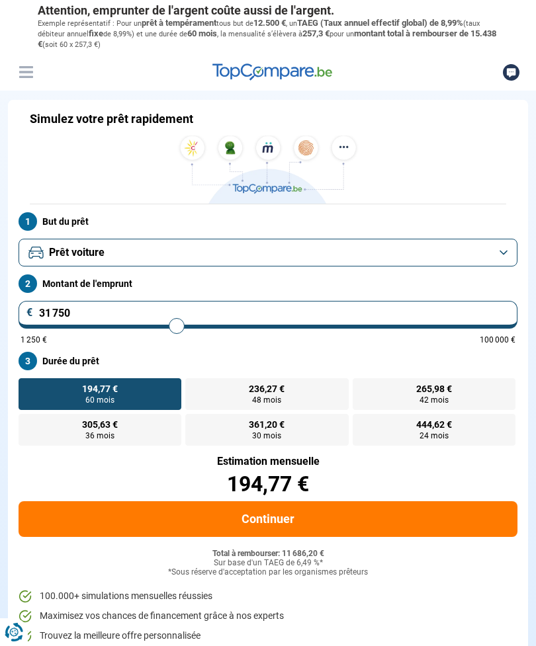
type input "31500"
type input "31 250"
type input "31250"
type input "31 000"
type input "31000"
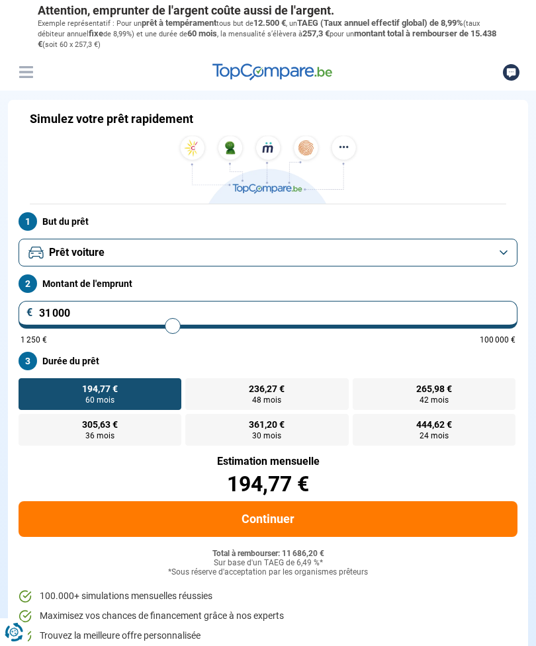
type input "30 750"
type input "30750"
type input "30 500"
type input "30500"
type input "30 250"
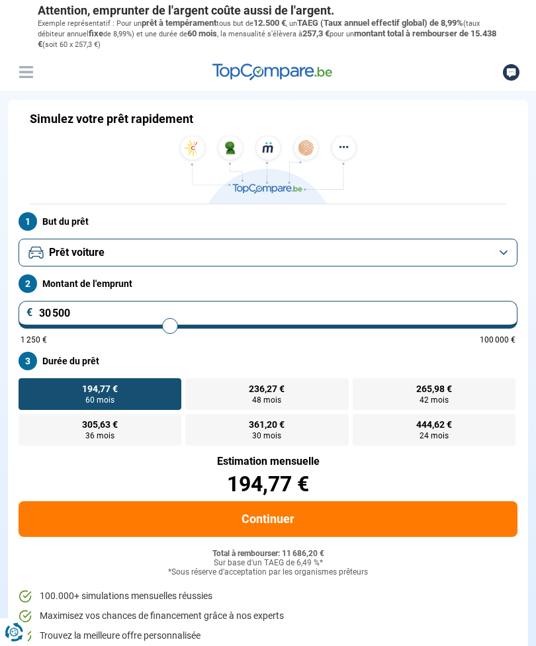
type input "30250"
type input "30 000"
type input "30000"
type input "29 750"
type input "29750"
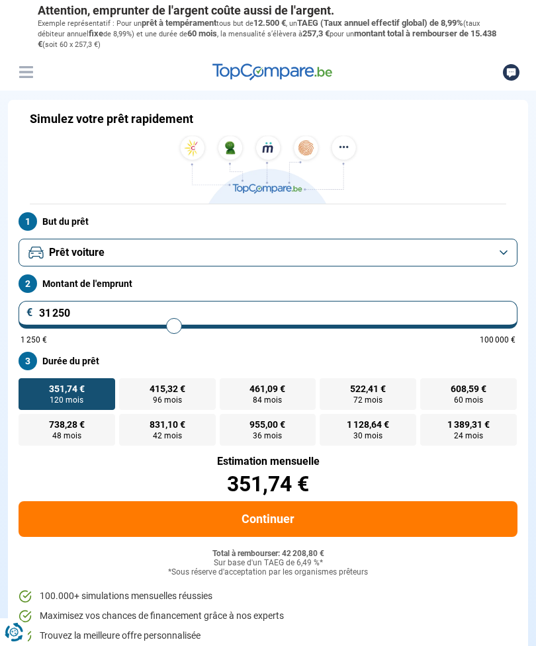
click at [290, 516] on button "Continuer" at bounding box center [268, 519] width 499 height 36
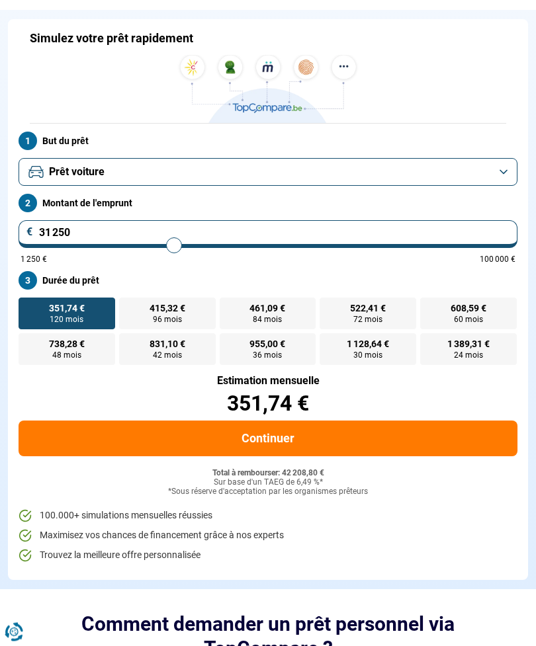
scroll to position [81, 0]
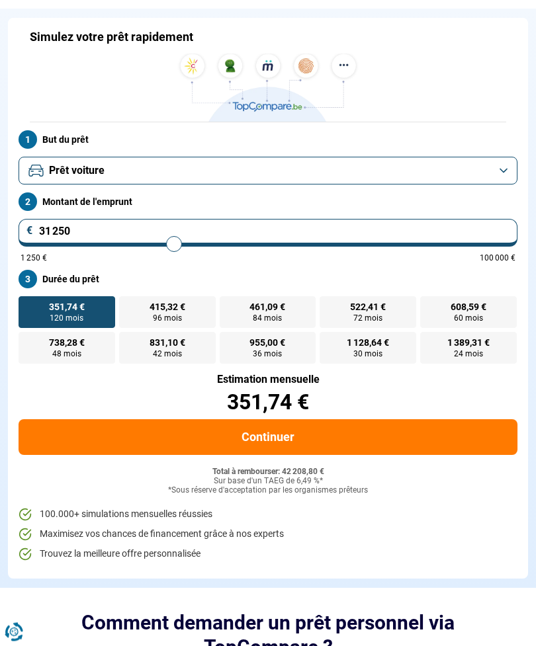
click at [253, 537] on li "Maximisez vos chances de financement grâce à nos experts" at bounding box center [268, 535] width 499 height 13
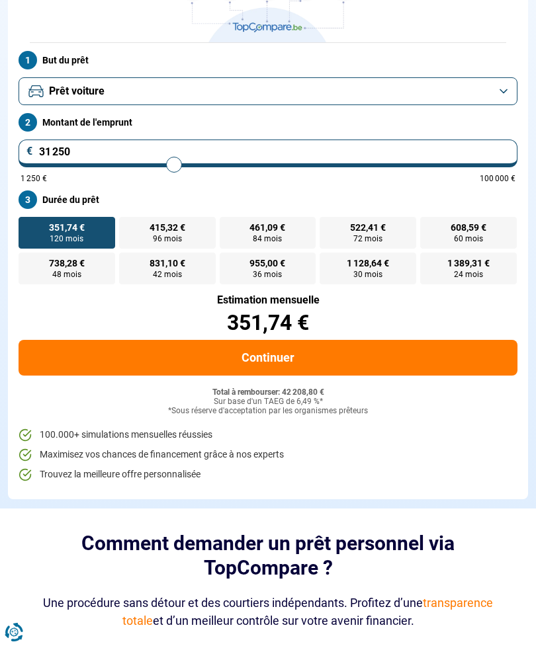
scroll to position [0, 0]
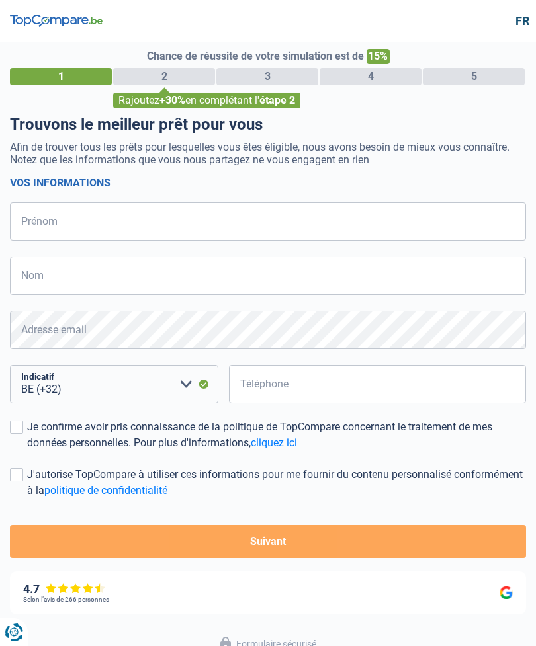
select select "32"
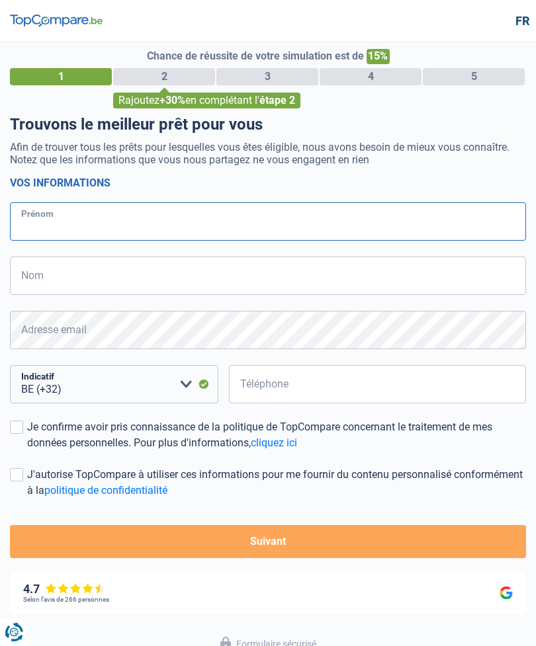
click at [38, 222] on input "Prénom" at bounding box center [268, 221] width 516 height 38
type input "Pick"
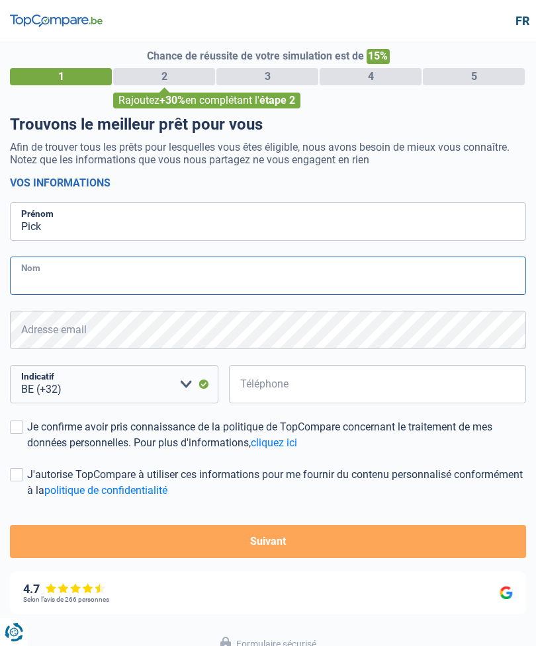
click at [48, 277] on input "Nom" at bounding box center [268, 276] width 516 height 38
type input "L"
